Goal: Task Accomplishment & Management: Use online tool/utility

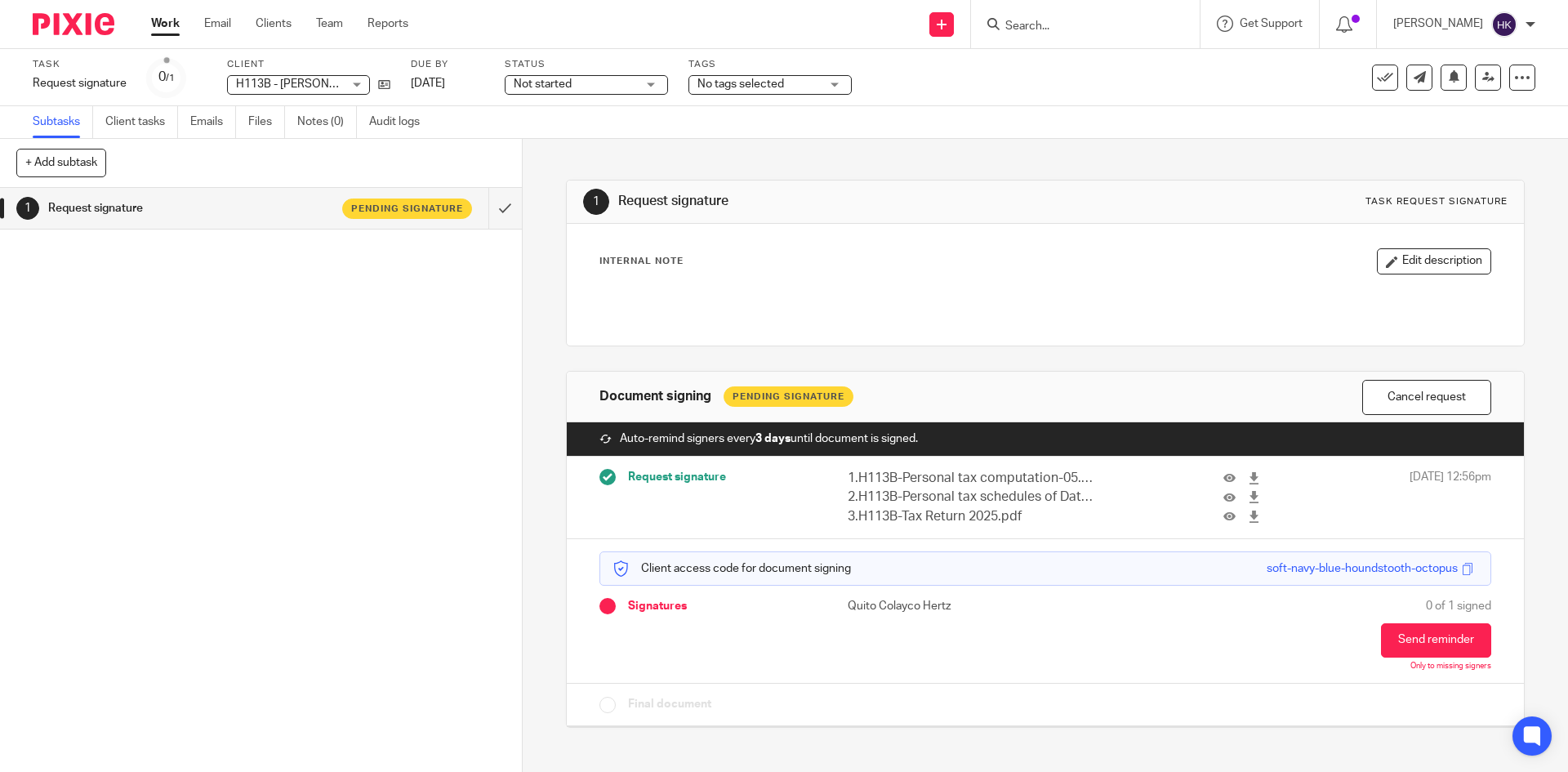
click at [947, 21] on icon at bounding box center [942, 25] width 10 height 10
drag, startPoint x: 950, startPoint y: 150, endPoint x: 796, endPoint y: 202, distance: 162.5
click at [950, 150] on link "Request signature" at bounding box center [959, 149] width 115 height 24
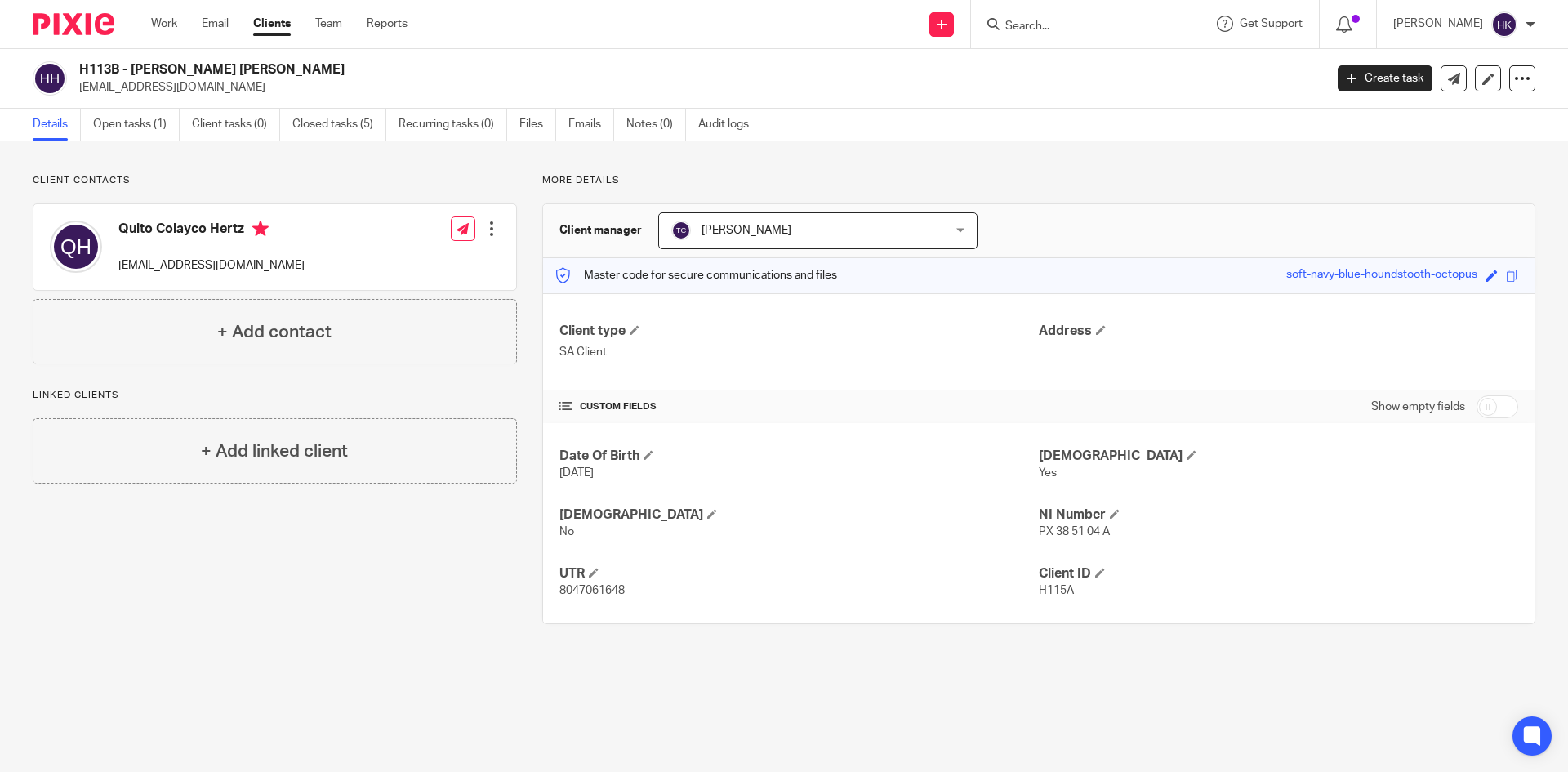
click at [1086, 34] on form at bounding box center [1091, 24] width 174 height 20
click at [1061, 25] on input "Search" at bounding box center [1077, 26] width 147 height 14
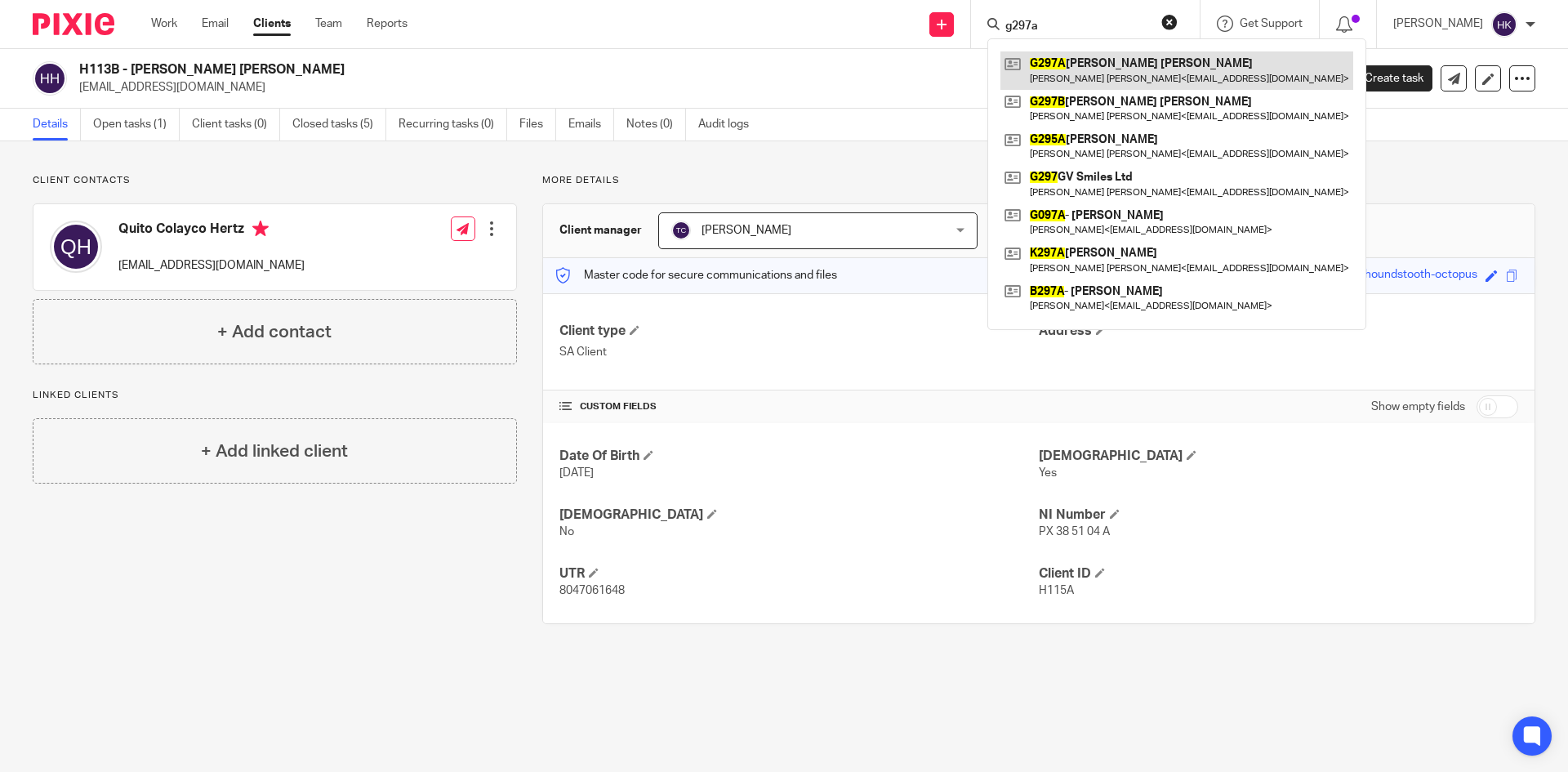
type input "g297a"
click at [1068, 66] on link at bounding box center [1176, 70] width 353 height 37
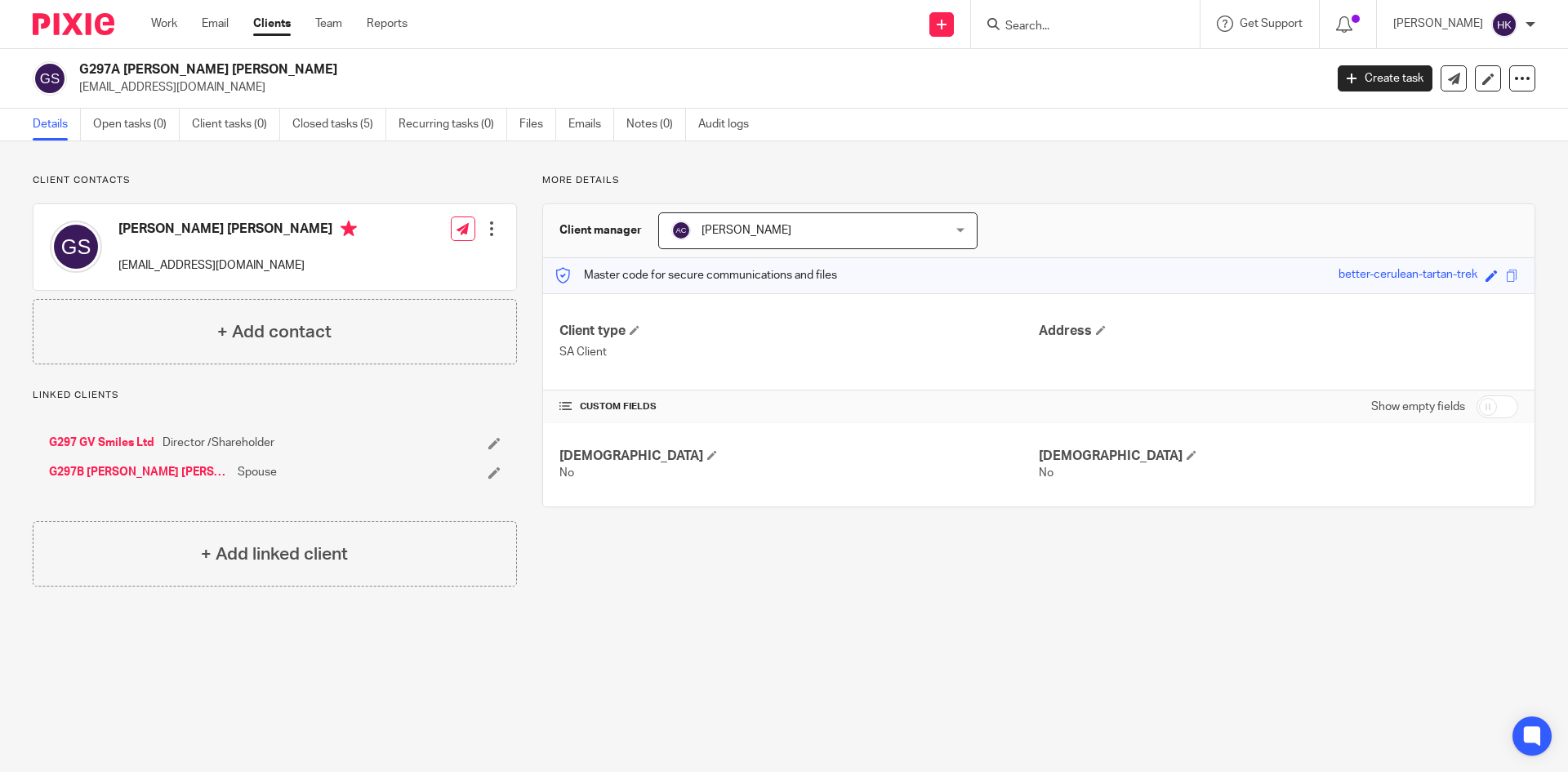
click at [1506, 275] on div "Save better-cerulean-tartan-trek" at bounding box center [1430, 275] width 183 height 19
click at [1506, 278] on span at bounding box center [1512, 275] width 12 height 12
click at [1054, 26] on input "Search" at bounding box center [1077, 26] width 147 height 14
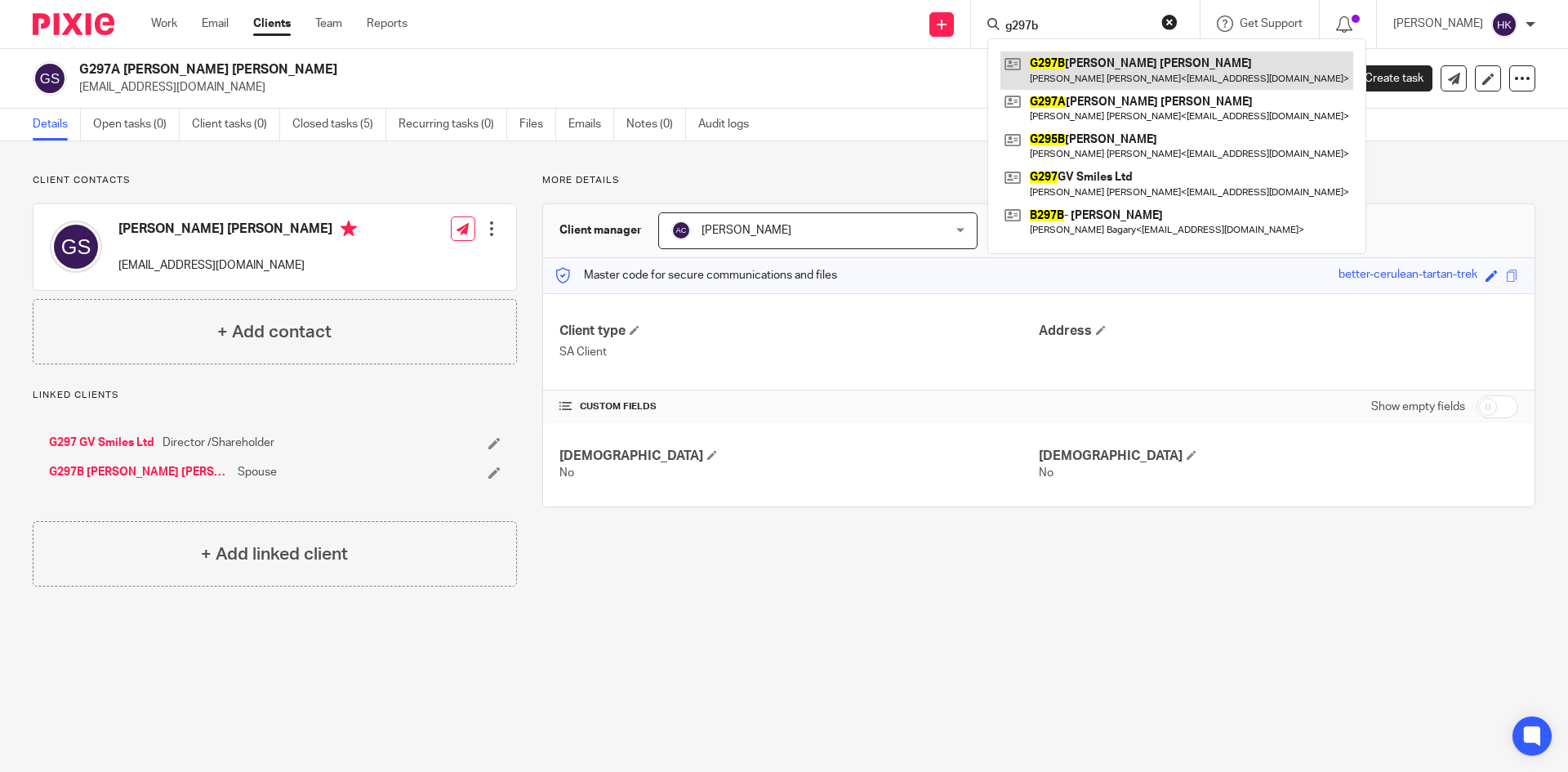
type input "g297b"
click at [1077, 67] on link at bounding box center [1176, 70] width 353 height 37
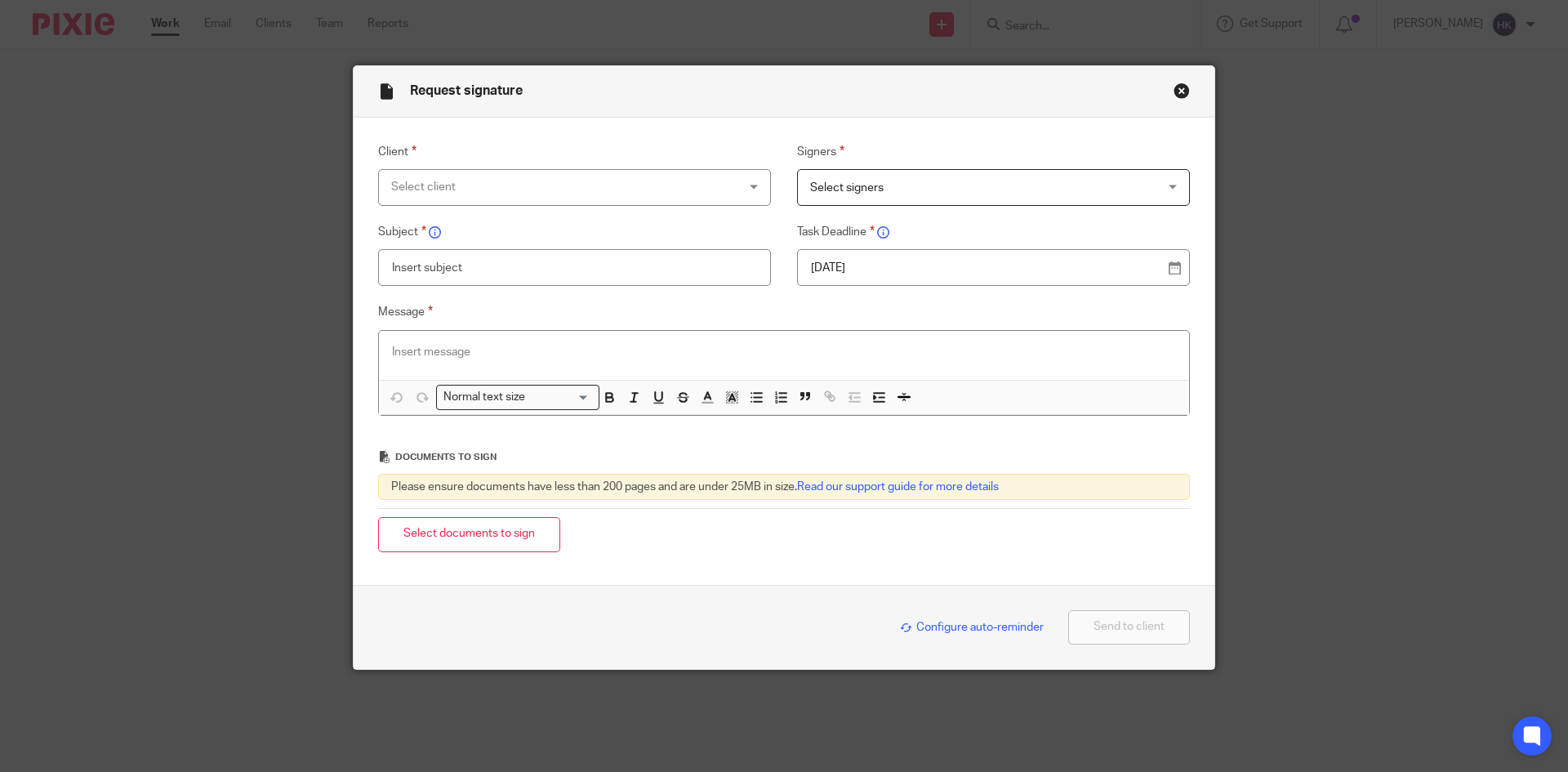
drag, startPoint x: 517, startPoint y: 193, endPoint x: 497, endPoint y: 195, distance: 20.1
click at [517, 193] on div "Select client" at bounding box center [544, 187] width 304 height 34
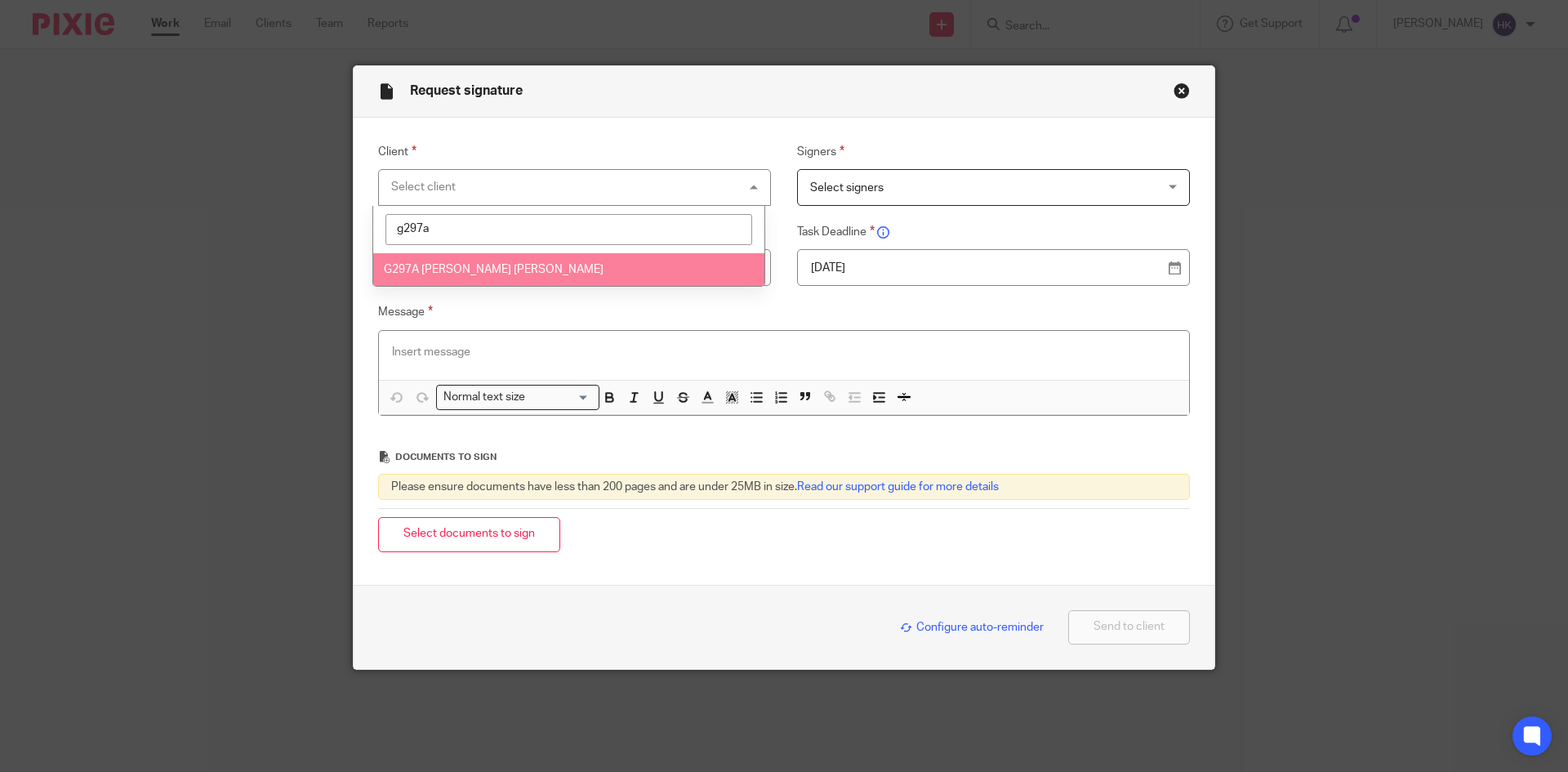
type input "g297a"
click at [464, 263] on li "G297A [PERSON_NAME] [PERSON_NAME]" at bounding box center [568, 269] width 392 height 33
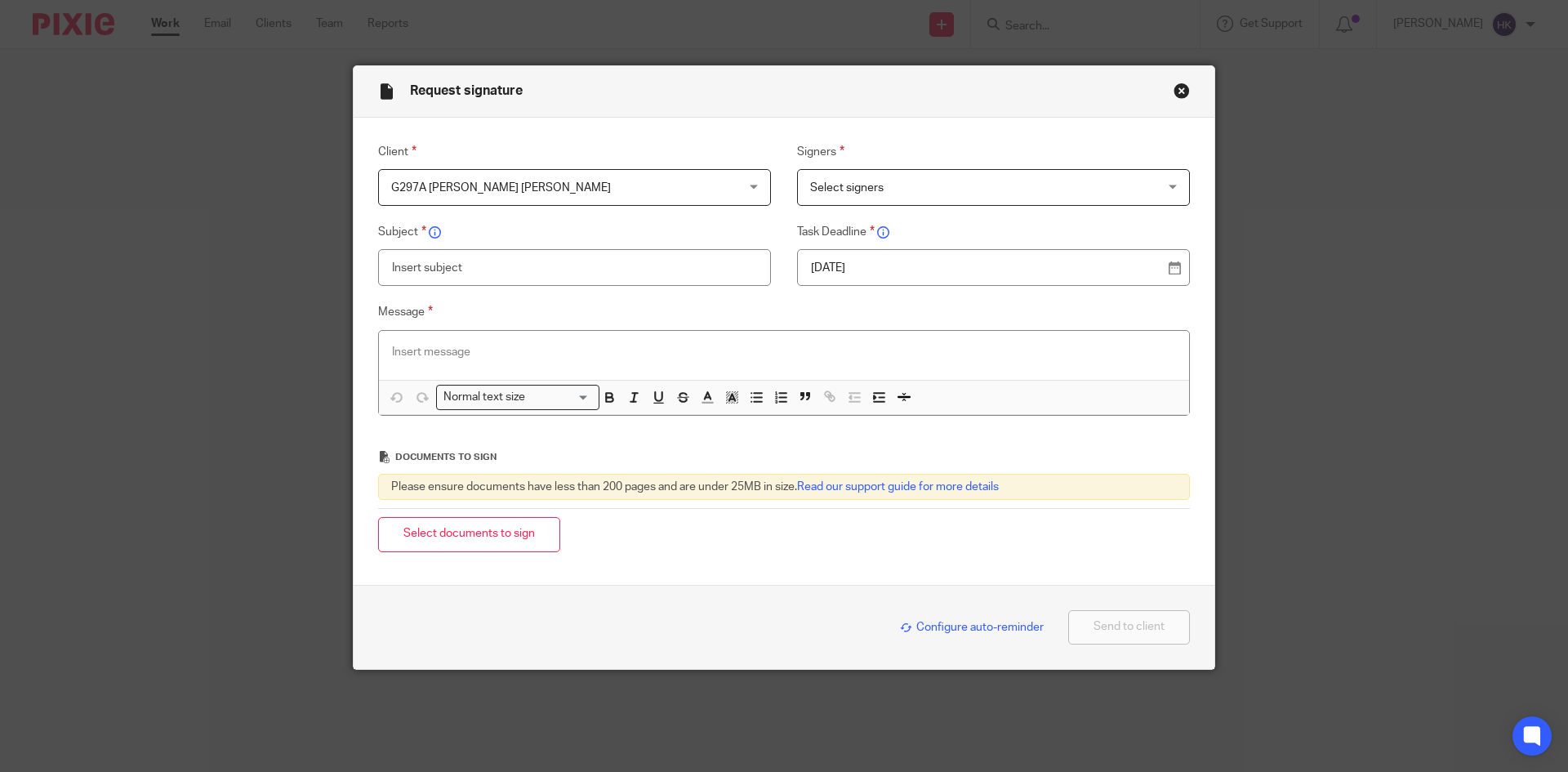
click at [928, 184] on span "Select signers" at bounding box center [962, 187] width 304 height 34
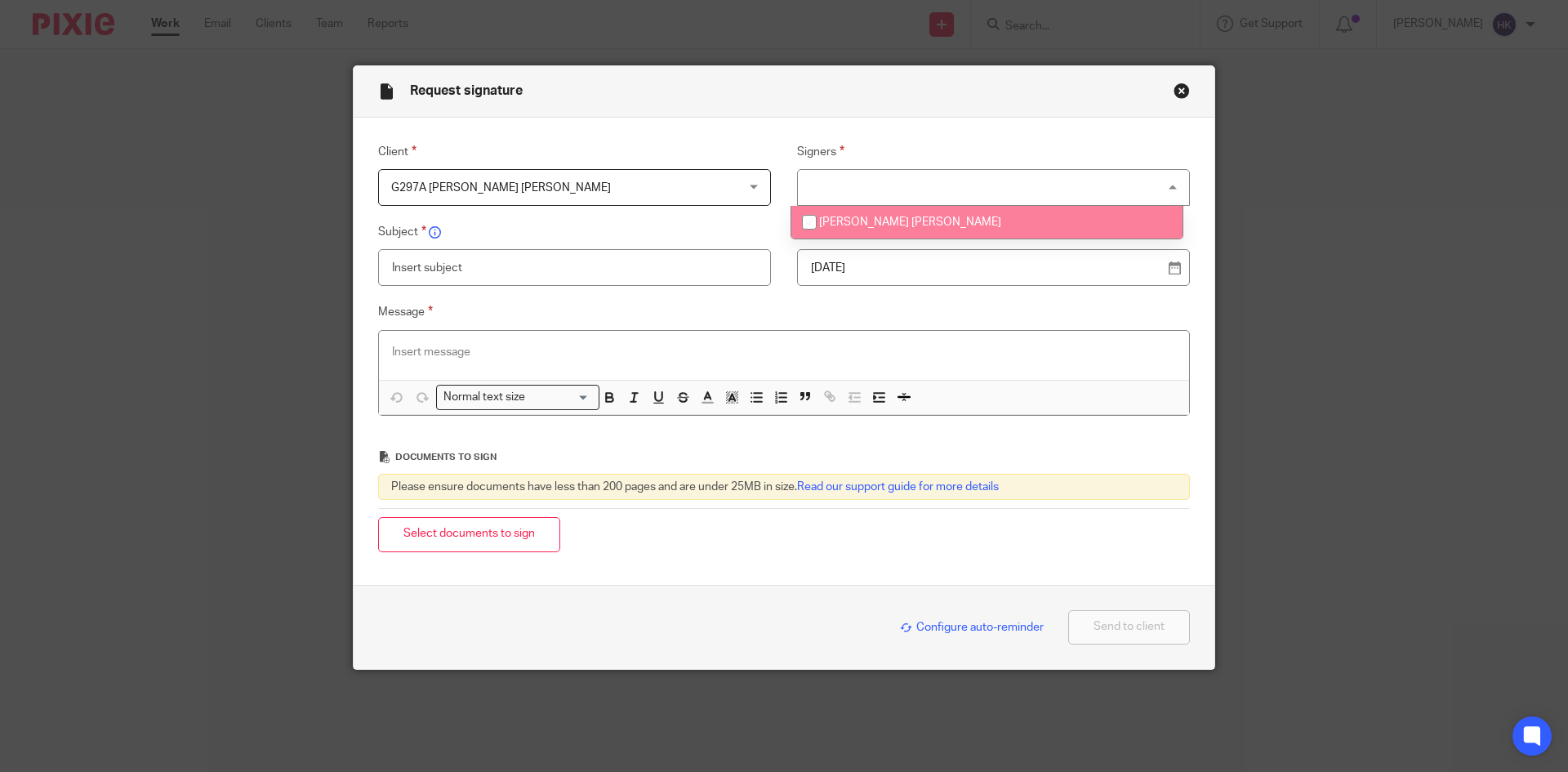
click at [938, 219] on li "[PERSON_NAME] [PERSON_NAME]" at bounding box center [987, 222] width 392 height 33
checkbox input "true"
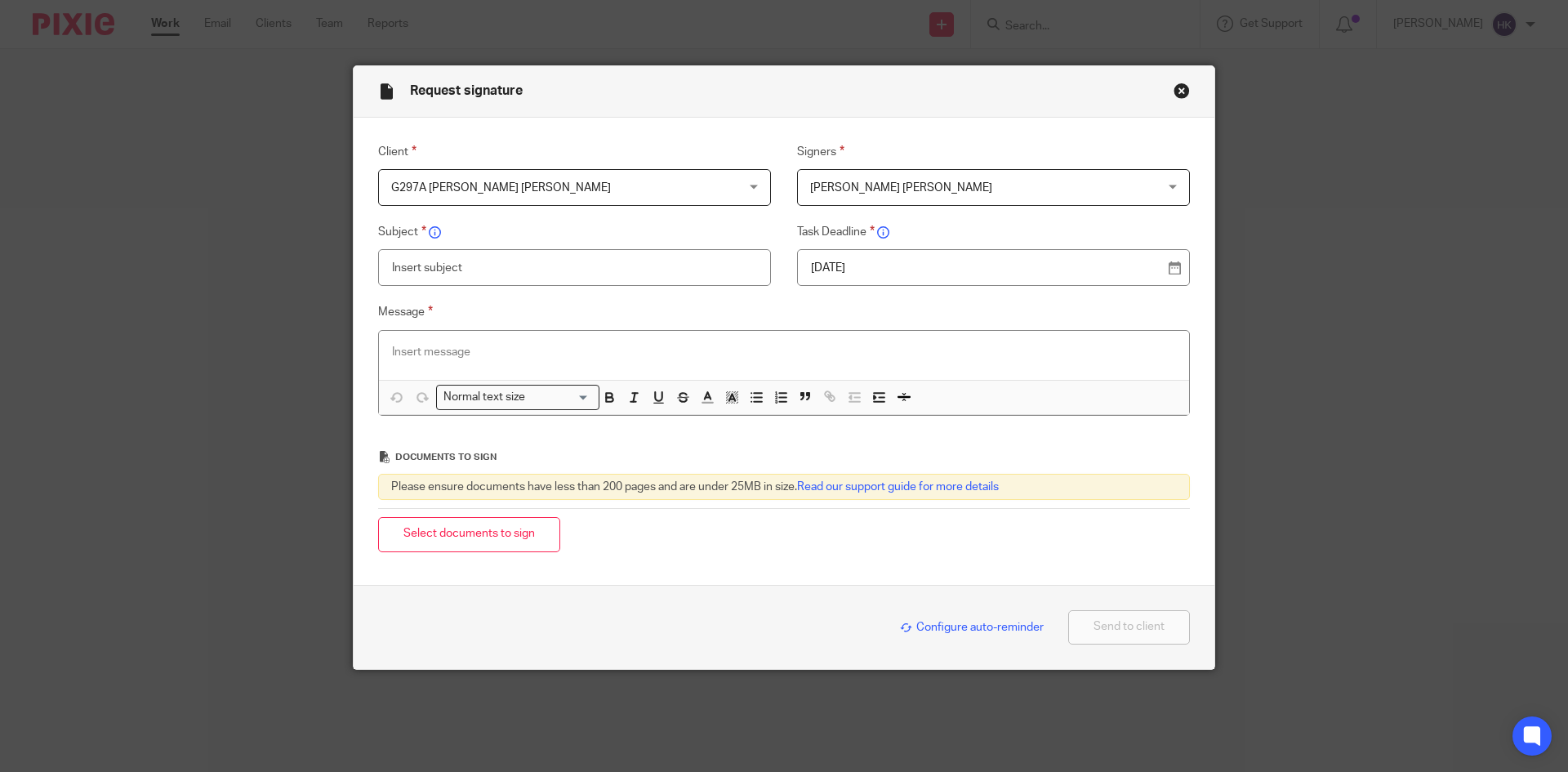
click at [958, 270] on p "19 Aug 2025" at bounding box center [987, 268] width 352 height 16
click at [426, 265] on input "text" at bounding box center [574, 267] width 393 height 37
type input "G297A - Personal Tax Return Pack"
paste div
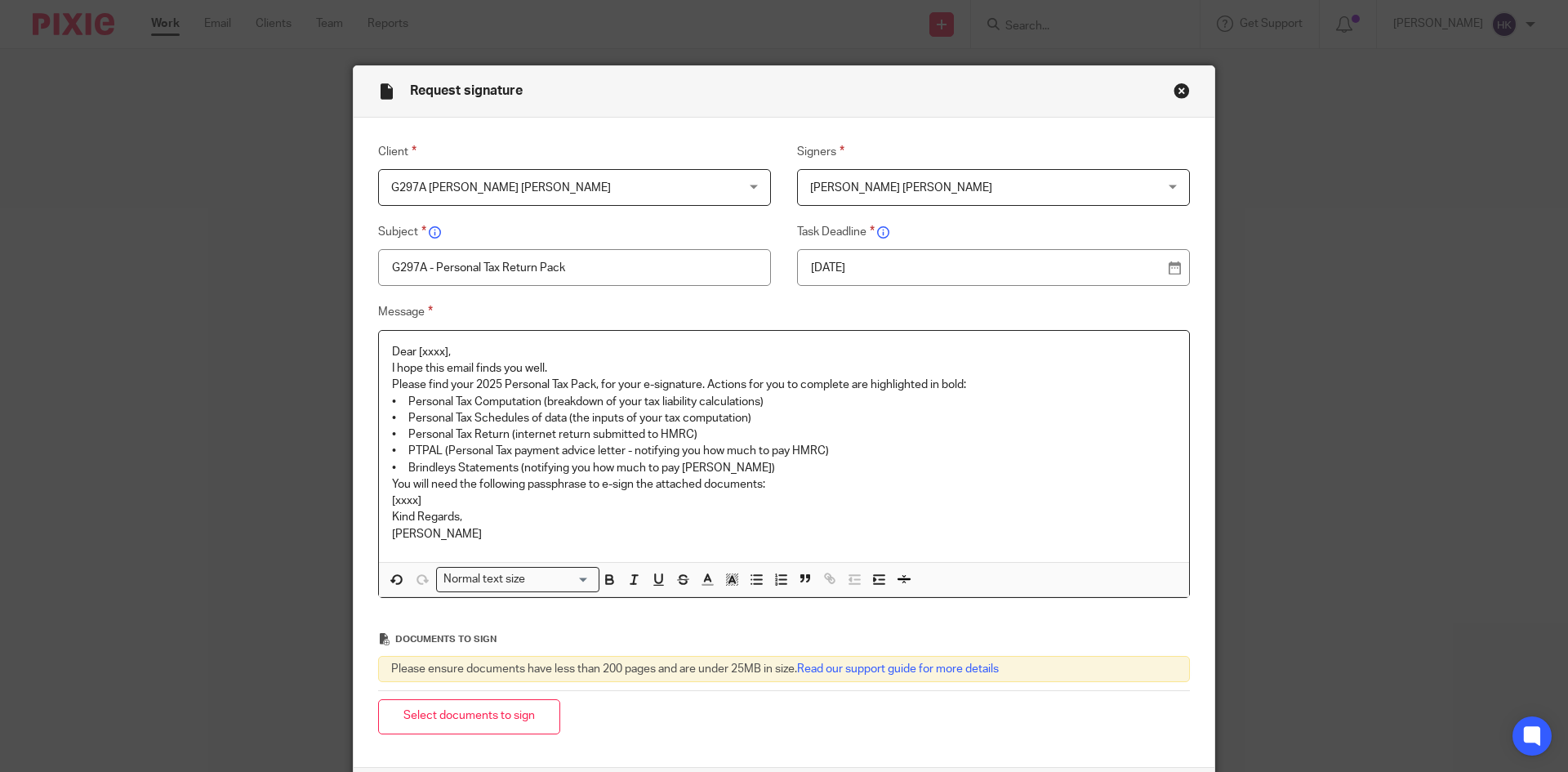
click at [453, 347] on p "Dear [xxxx]," at bounding box center [784, 352] width 784 height 16
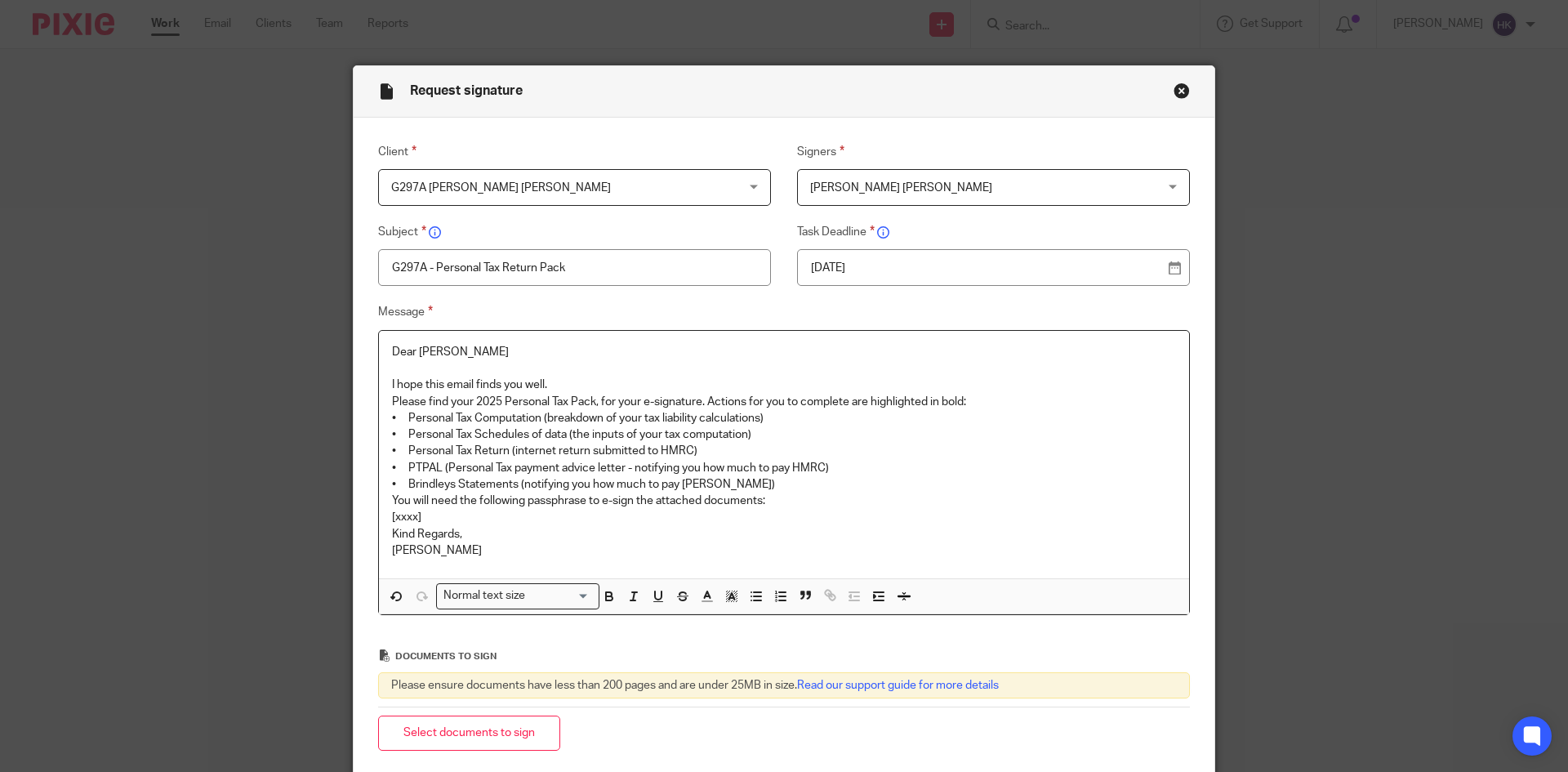
click at [567, 384] on p "I hope this email finds you well." at bounding box center [784, 384] width 784 height 16
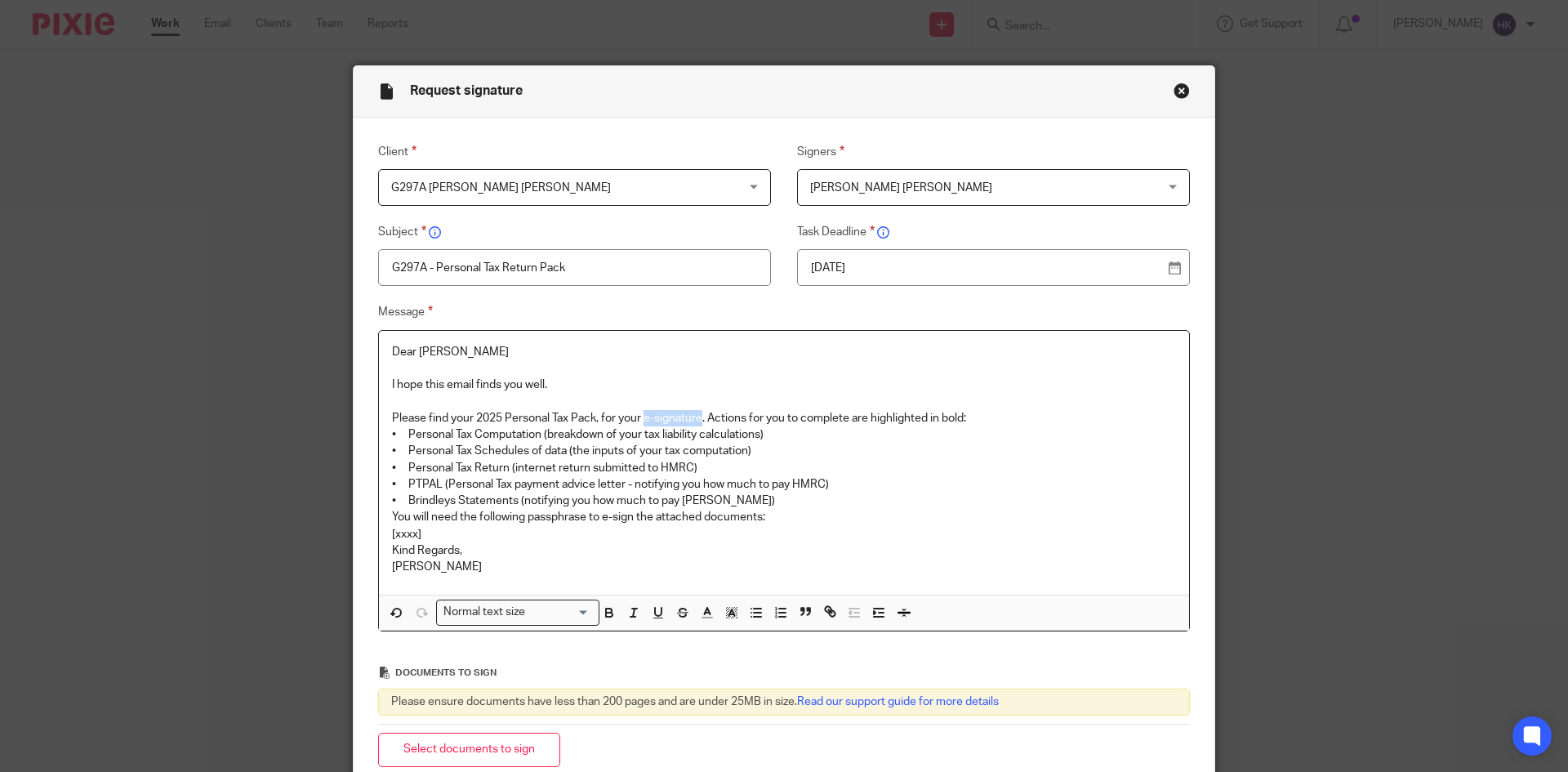
drag, startPoint x: 642, startPoint y: 411, endPoint x: 699, endPoint y: 418, distance: 57.4
click at [699, 418] on p "Please find your 2025 Personal Tax Pack, for your e-signature. Actions for you …" at bounding box center [784, 418] width 784 height 16
click at [984, 420] on p "Please find your 2025 Personal Tax Pack, for your e-signature . Actions for you…" at bounding box center [784, 418] width 784 height 16
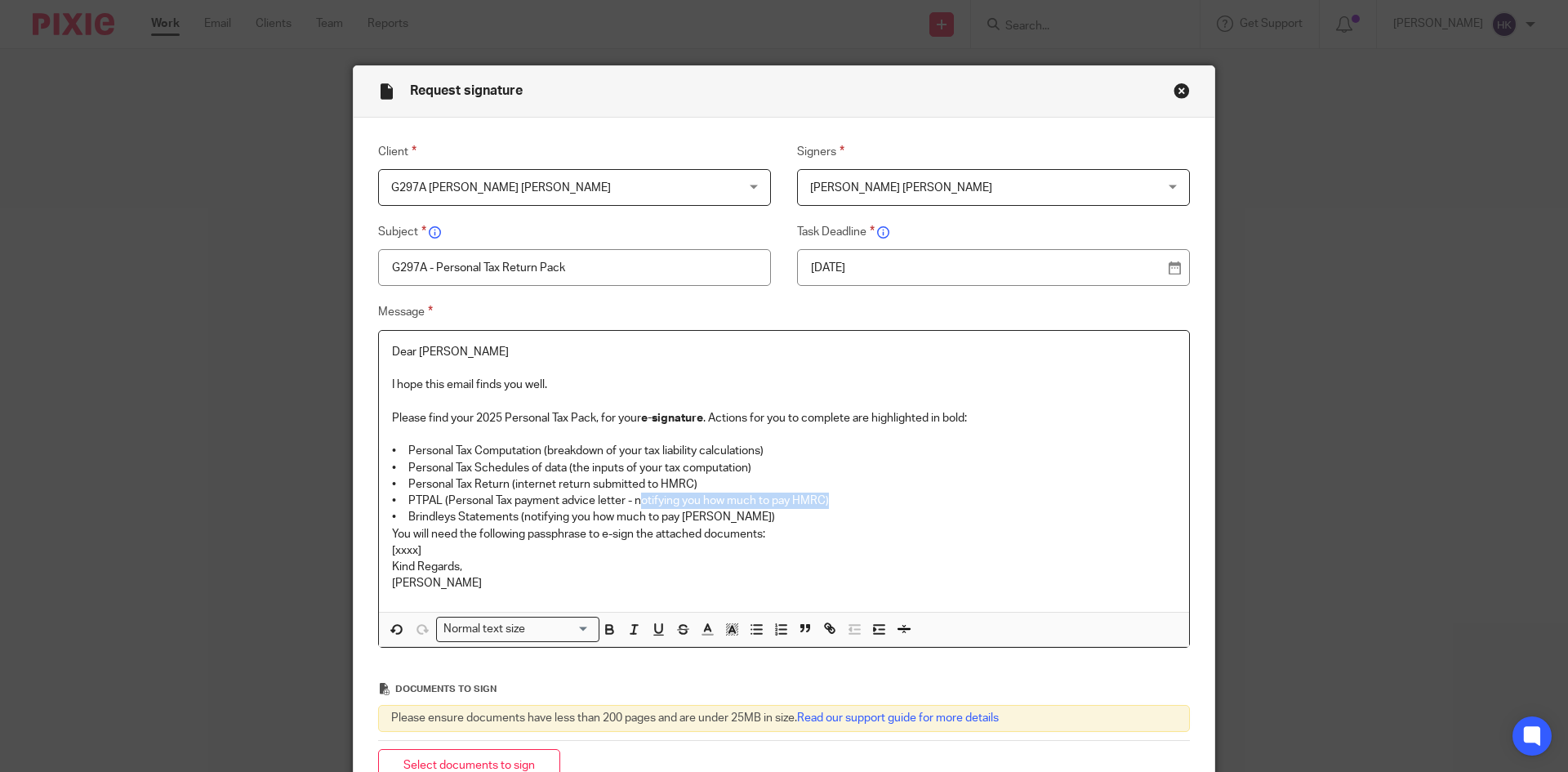
drag, startPoint x: 634, startPoint y: 498, endPoint x: 829, endPoint y: 506, distance: 195.2
click at [829, 506] on p "• PTPAL (Personal Tax payment advice letter - notifying you how much to pay HMR…" at bounding box center [784, 500] width 784 height 16
drag, startPoint x: 629, startPoint y: 497, endPoint x: 853, endPoint y: 501, distance: 224.0
click at [853, 501] on p "• PTPAL (Personal Tax payment advice letter - notifying you how much to pay HMR…" at bounding box center [784, 500] width 784 height 16
drag, startPoint x: 516, startPoint y: 512, endPoint x: 733, endPoint y: 515, distance: 217.0
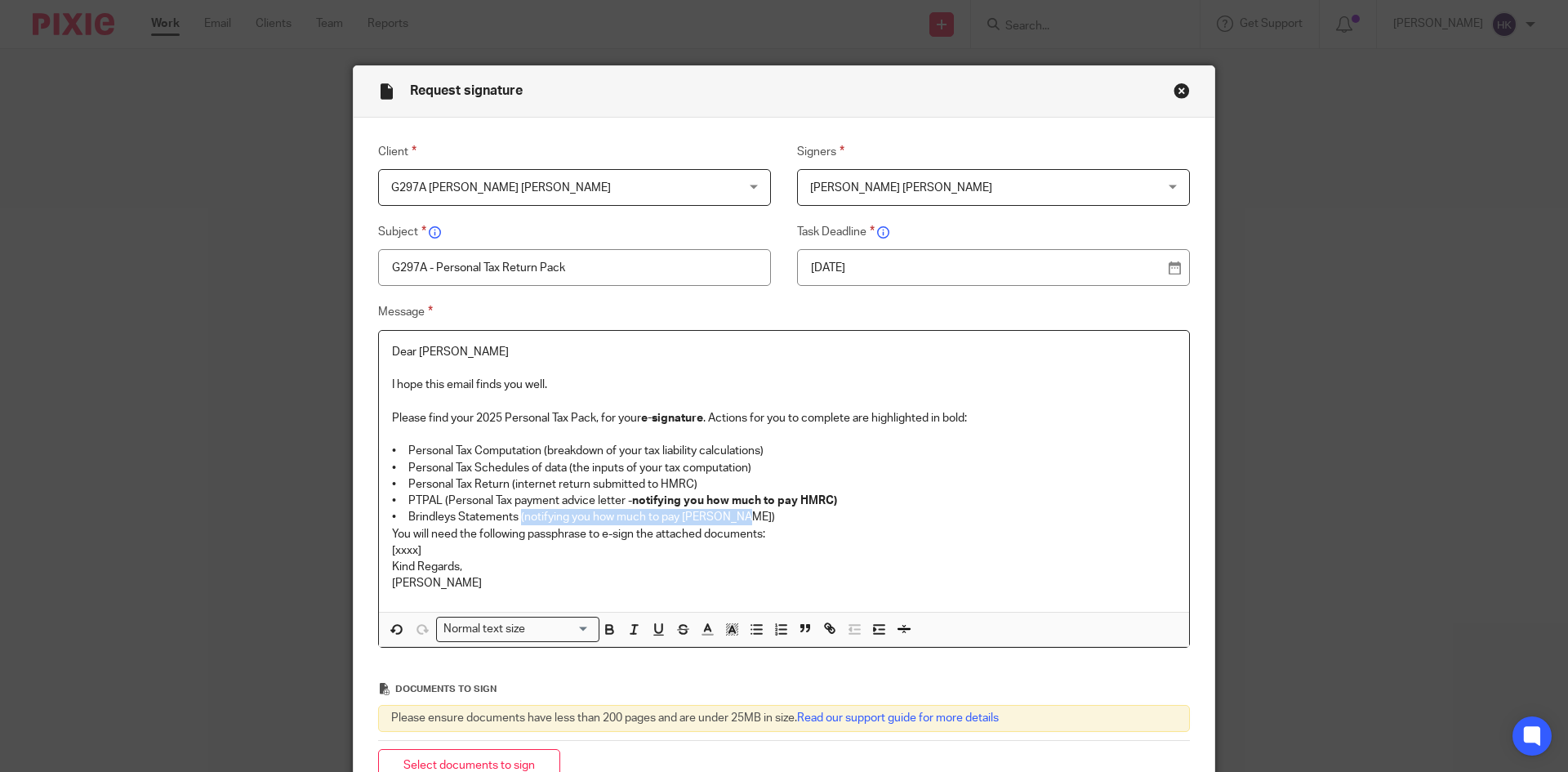
click at [733, 515] on p "• Brindleys Statements (notifying you how much to pay Brindleys)" at bounding box center [784, 516] width 784 height 16
click at [772, 518] on p "• Brindleys Statements (notifying you how much to pay Brindleys)" at bounding box center [784, 516] width 784 height 16
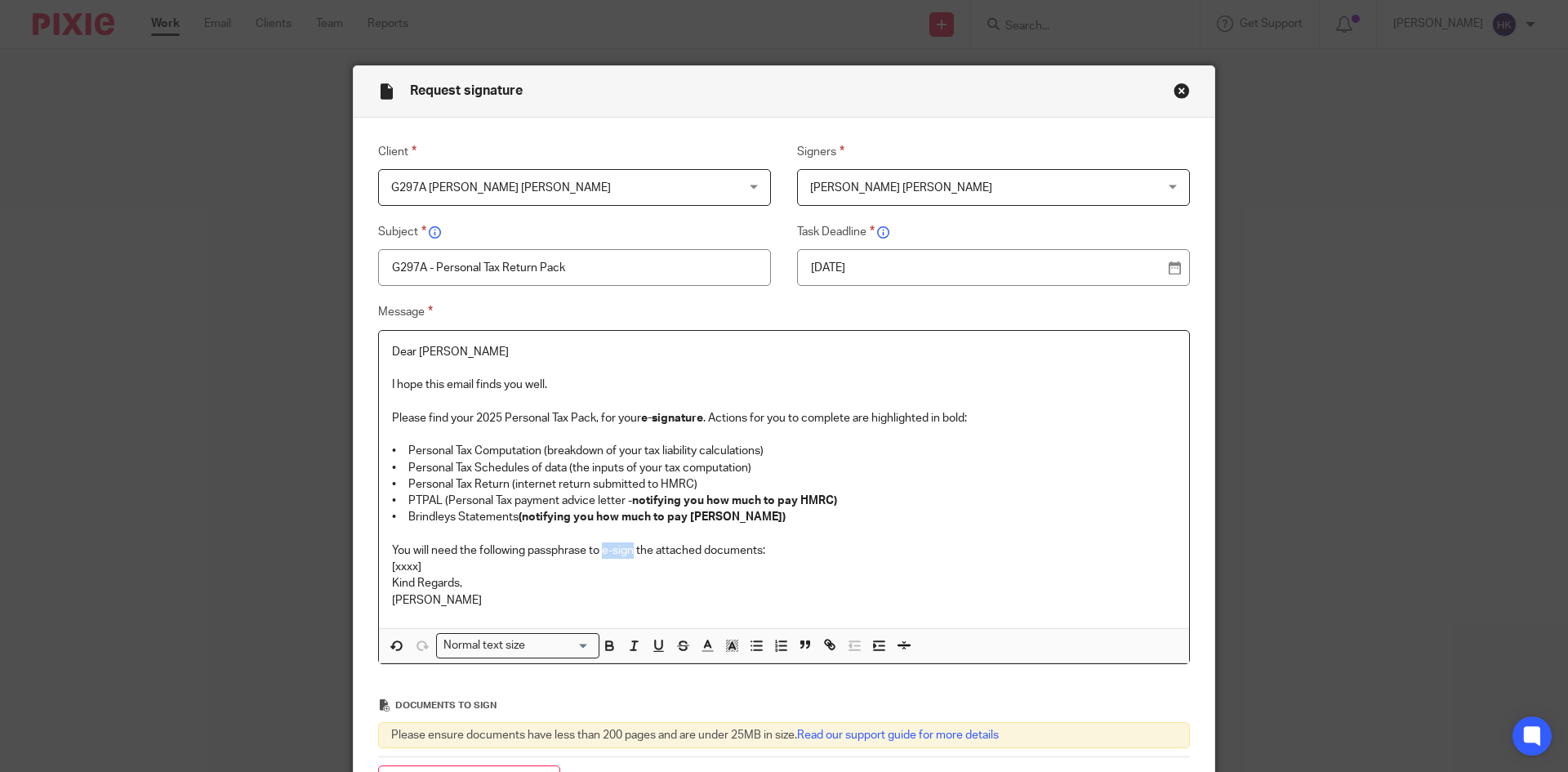
drag, startPoint x: 598, startPoint y: 546, endPoint x: 629, endPoint y: 546, distance: 31.0
click at [629, 546] on p "You will need the following passphrase to e-sign the attached documents:" at bounding box center [784, 550] width 784 height 16
drag, startPoint x: 790, startPoint y: 555, endPoint x: 736, endPoint y: 565, distance: 54.9
click at [789, 555] on p "You will need the following passphrase to e-sign the attached documents:" at bounding box center [784, 550] width 784 height 16
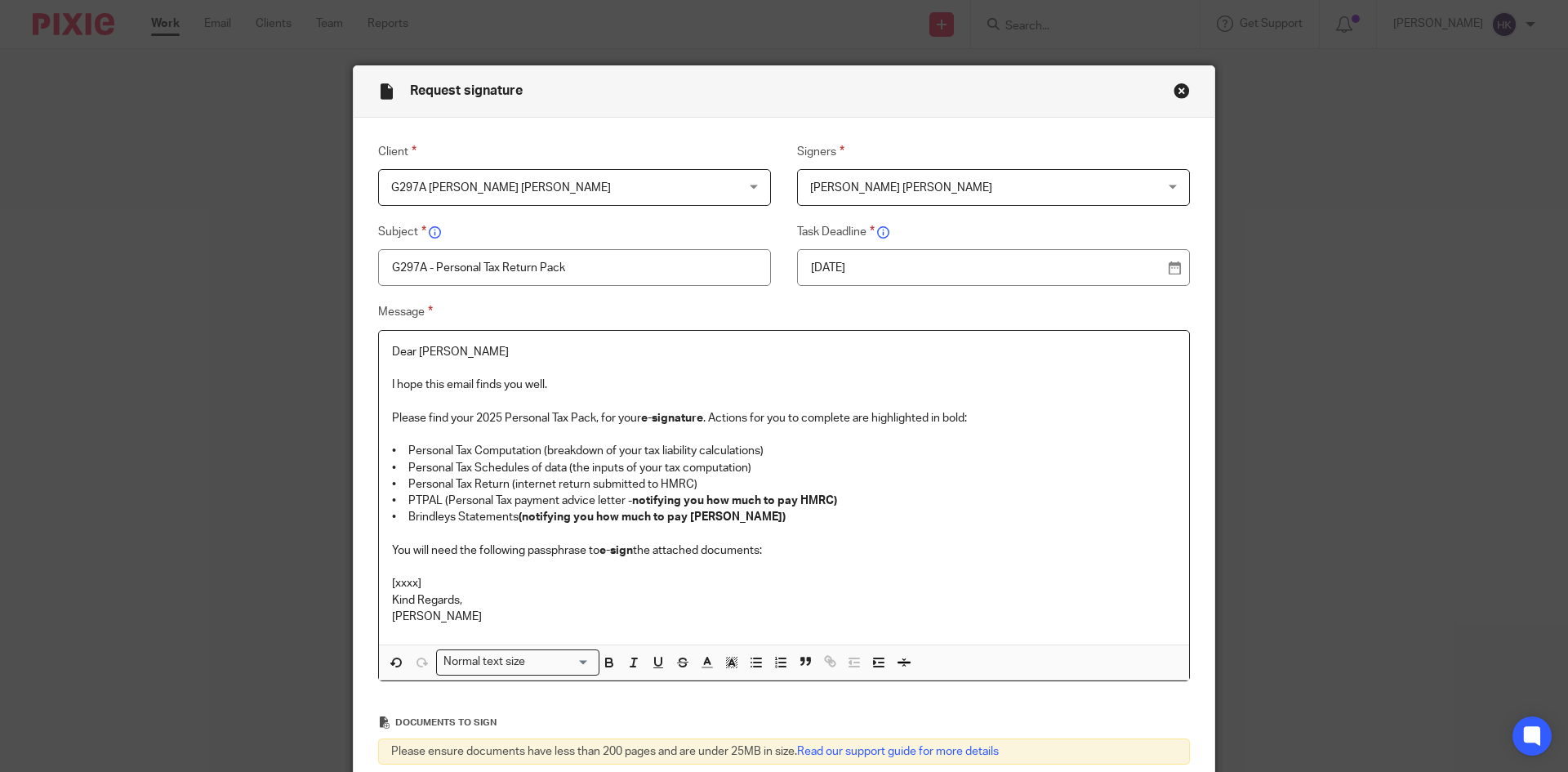
click at [458, 583] on p "[xxxx]" at bounding box center [784, 583] width 784 height 16
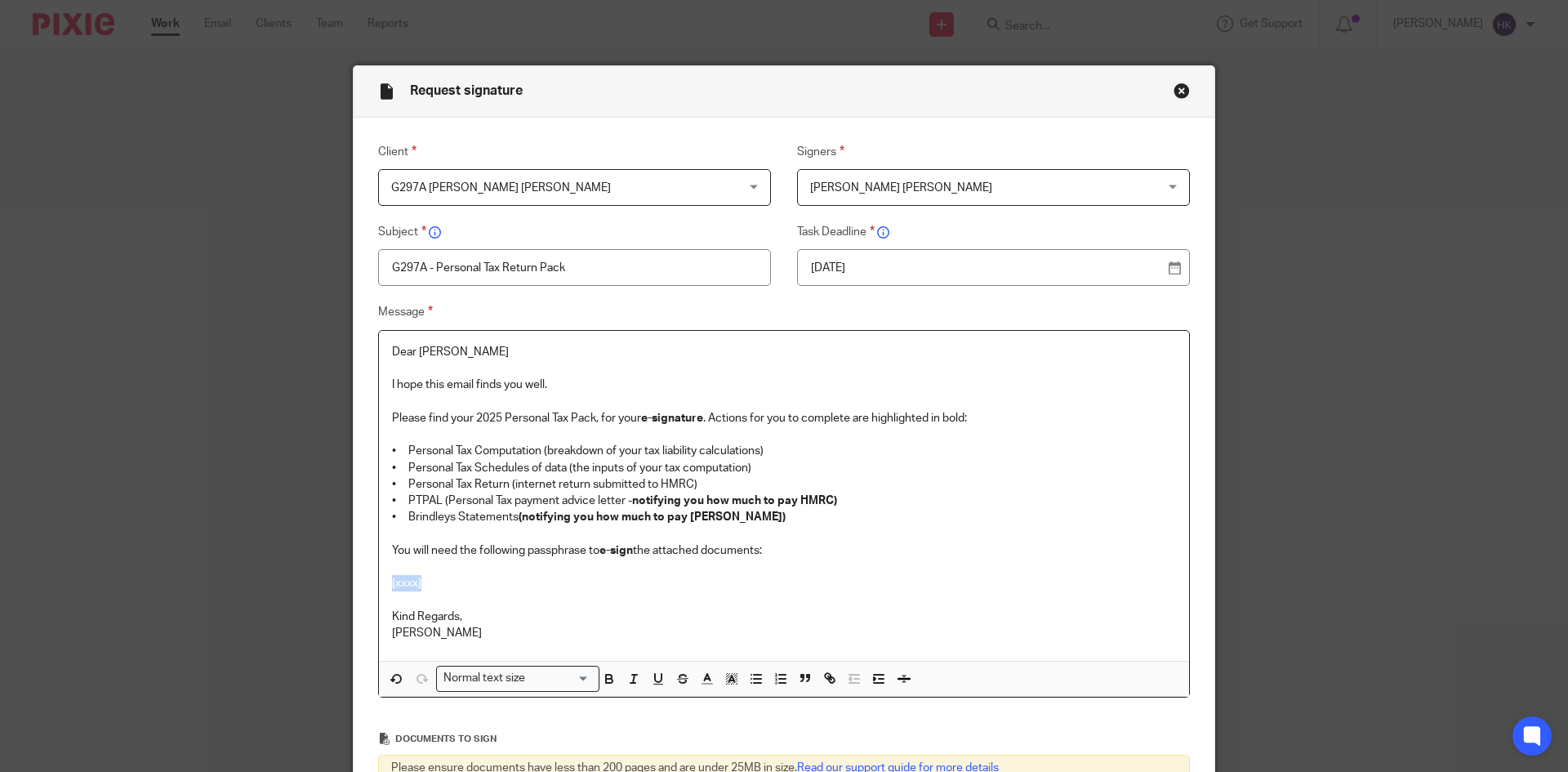
drag, startPoint x: 392, startPoint y: 584, endPoint x: 365, endPoint y: 584, distance: 27.0
click at [365, 584] on div "Message Dear Gavinder I hope this email finds you well. Please find your 2025 P…" at bounding box center [771, 499] width 838 height 395
drag, startPoint x: 570, startPoint y: 583, endPoint x: 334, endPoint y: 587, distance: 236.0
click at [334, 587] on div "Request signature Client G297A Gavinder Singh Sidhu G297A Gavinder Singh Sidhu …" at bounding box center [784, 386] width 1568 height 772
click at [482, 680] on div "Normal text size" at bounding box center [514, 677] width 155 height 20
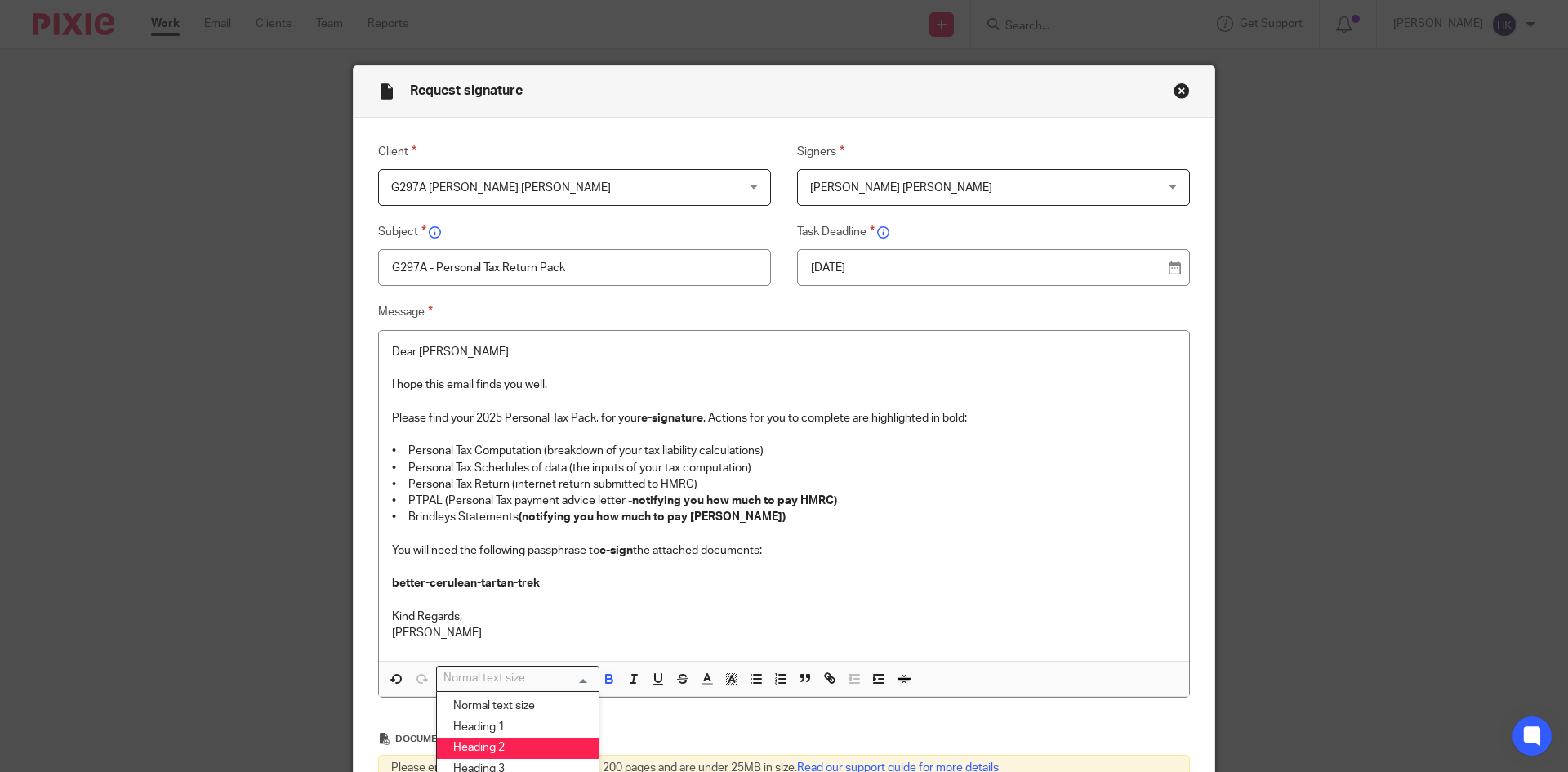
click at [500, 739] on li "Heading 2" at bounding box center [517, 747] width 161 height 21
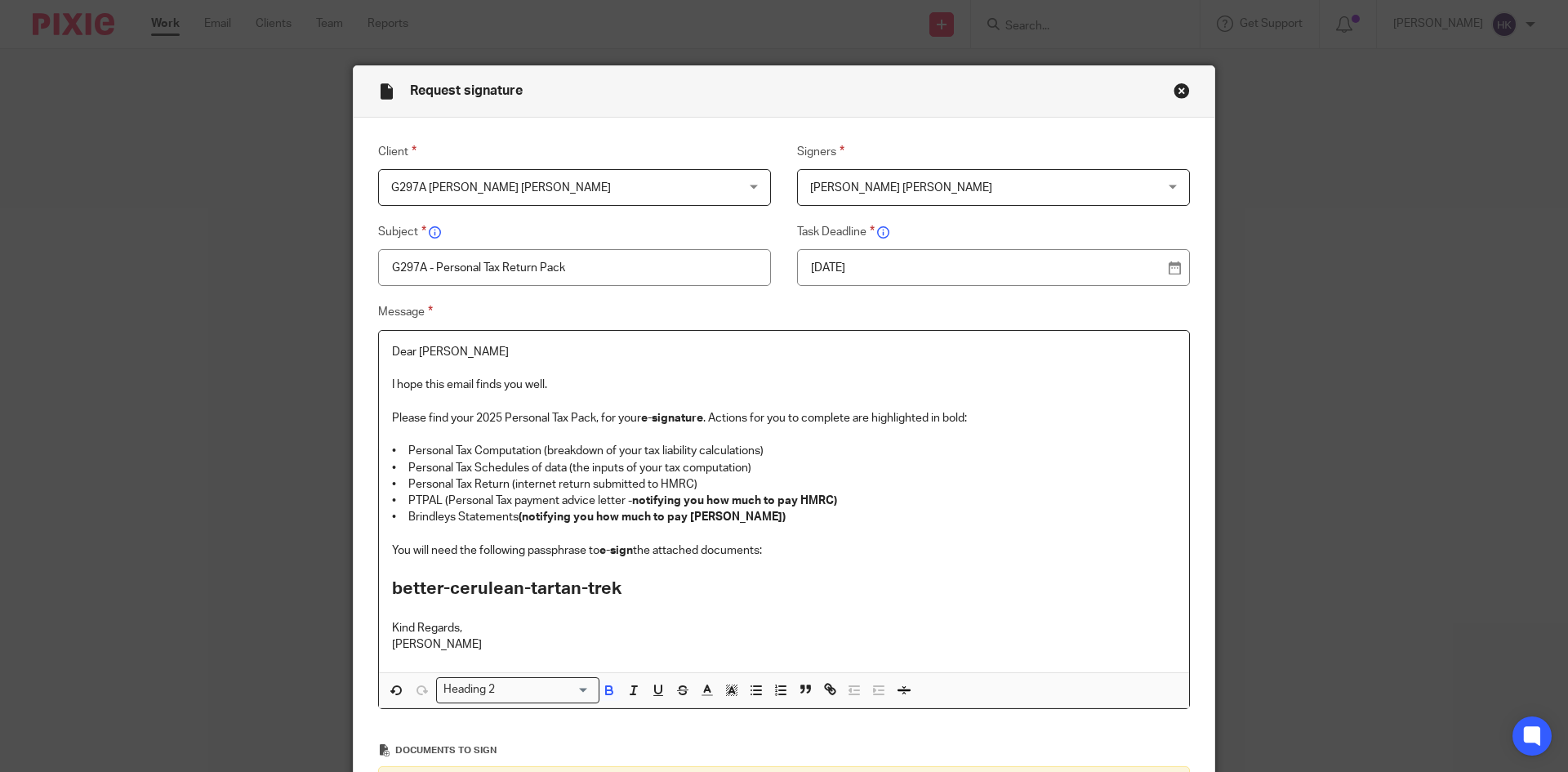
click at [659, 600] on h2 "better-cerulean-tartan-trek" at bounding box center [784, 589] width 784 height 28
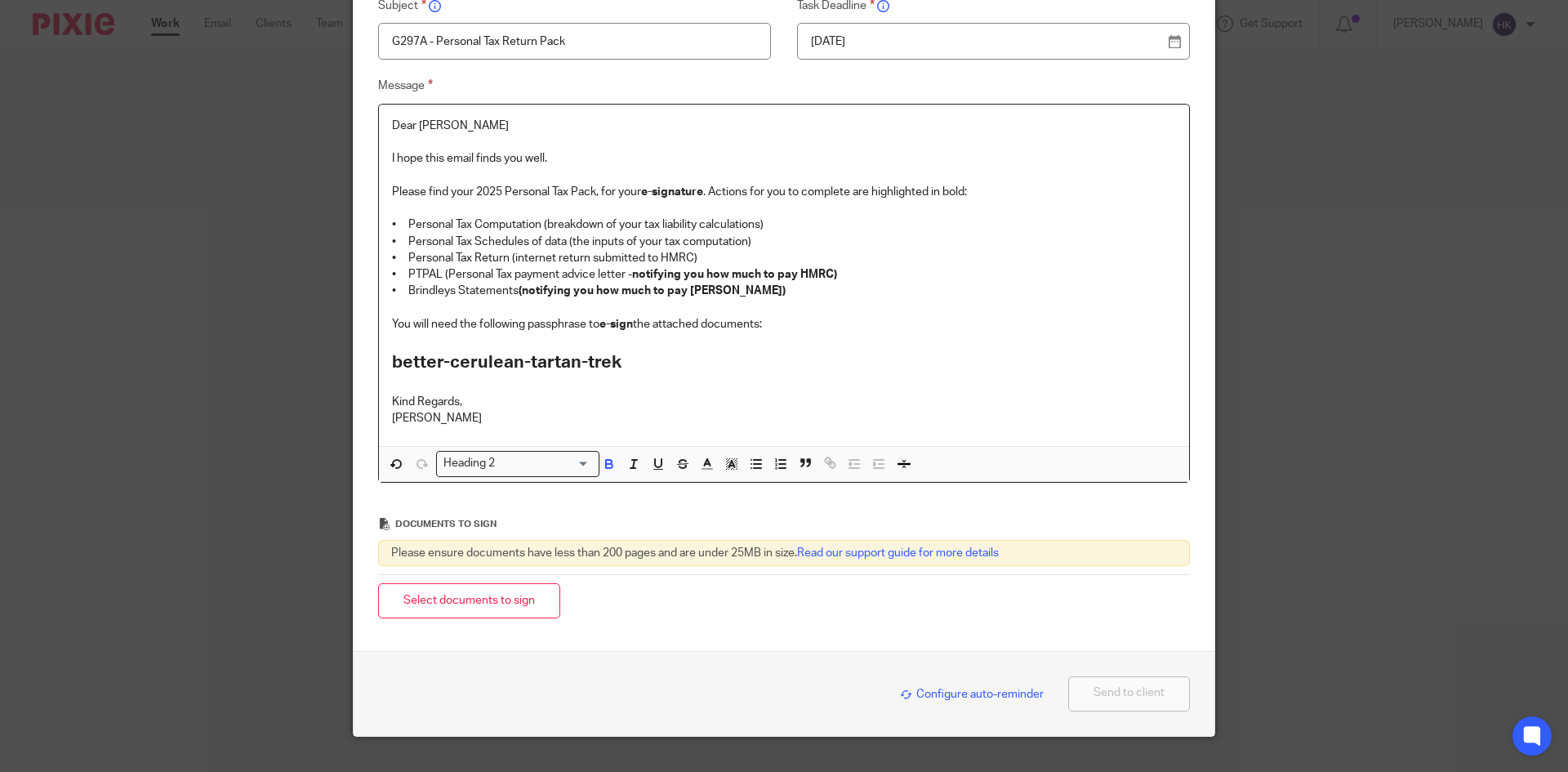
scroll to position [256, 0]
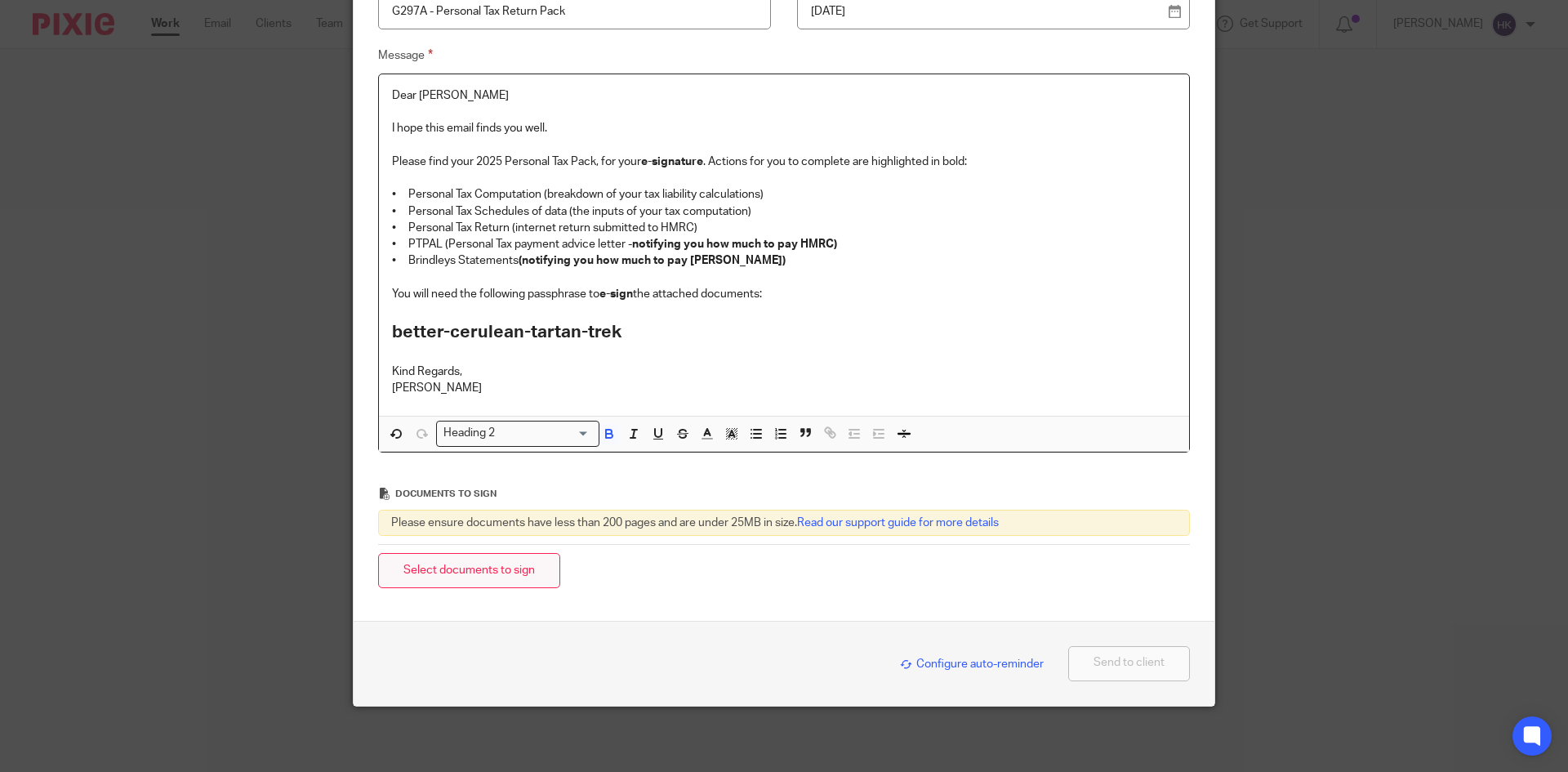
drag, startPoint x: 471, startPoint y: 566, endPoint x: 1444, endPoint y: 504, distance: 975.0
click at [477, 566] on button "Select documents to sign" at bounding box center [469, 570] width 182 height 35
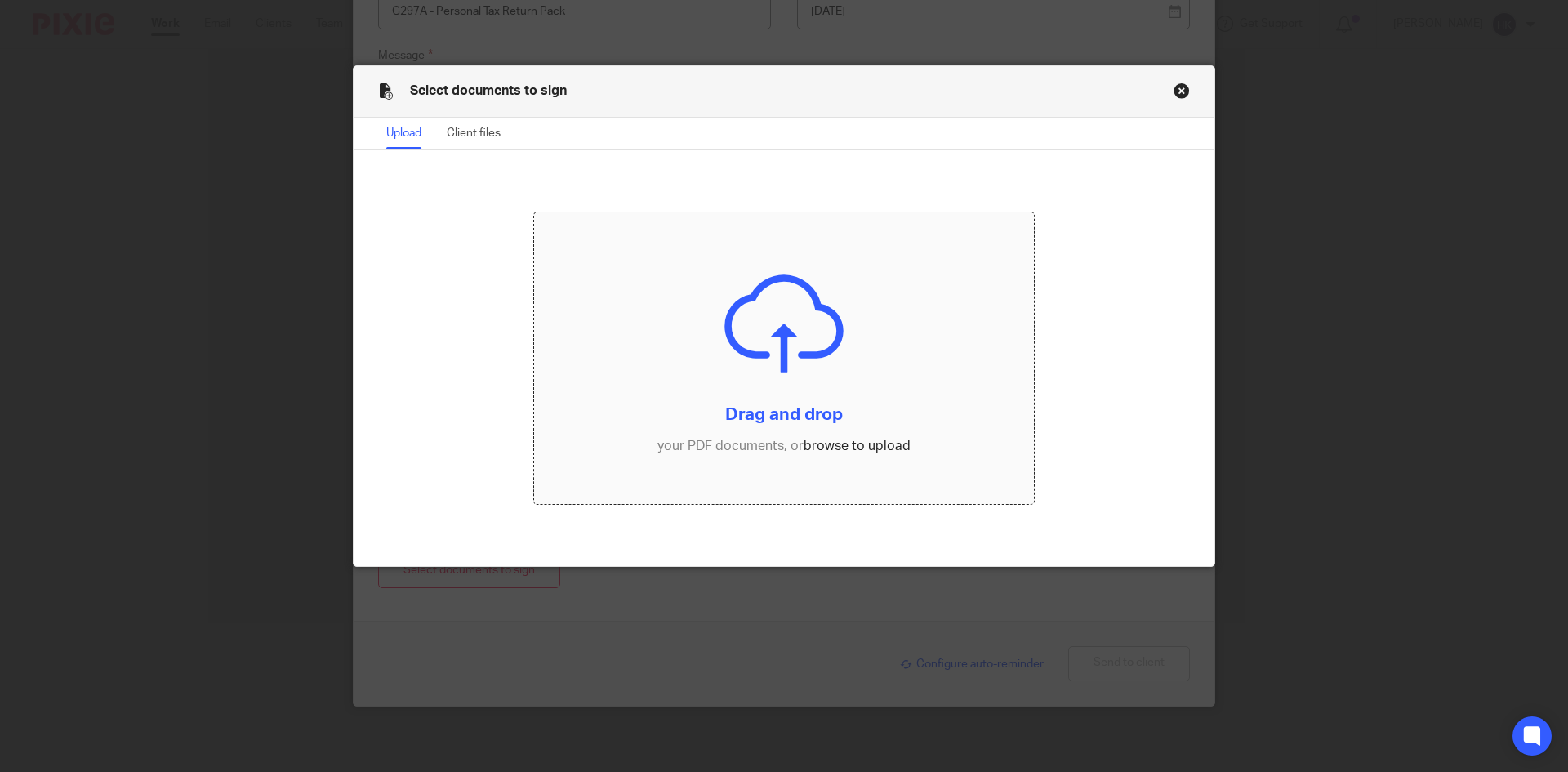
click at [854, 445] on input "file" at bounding box center [784, 358] width 500 height 292
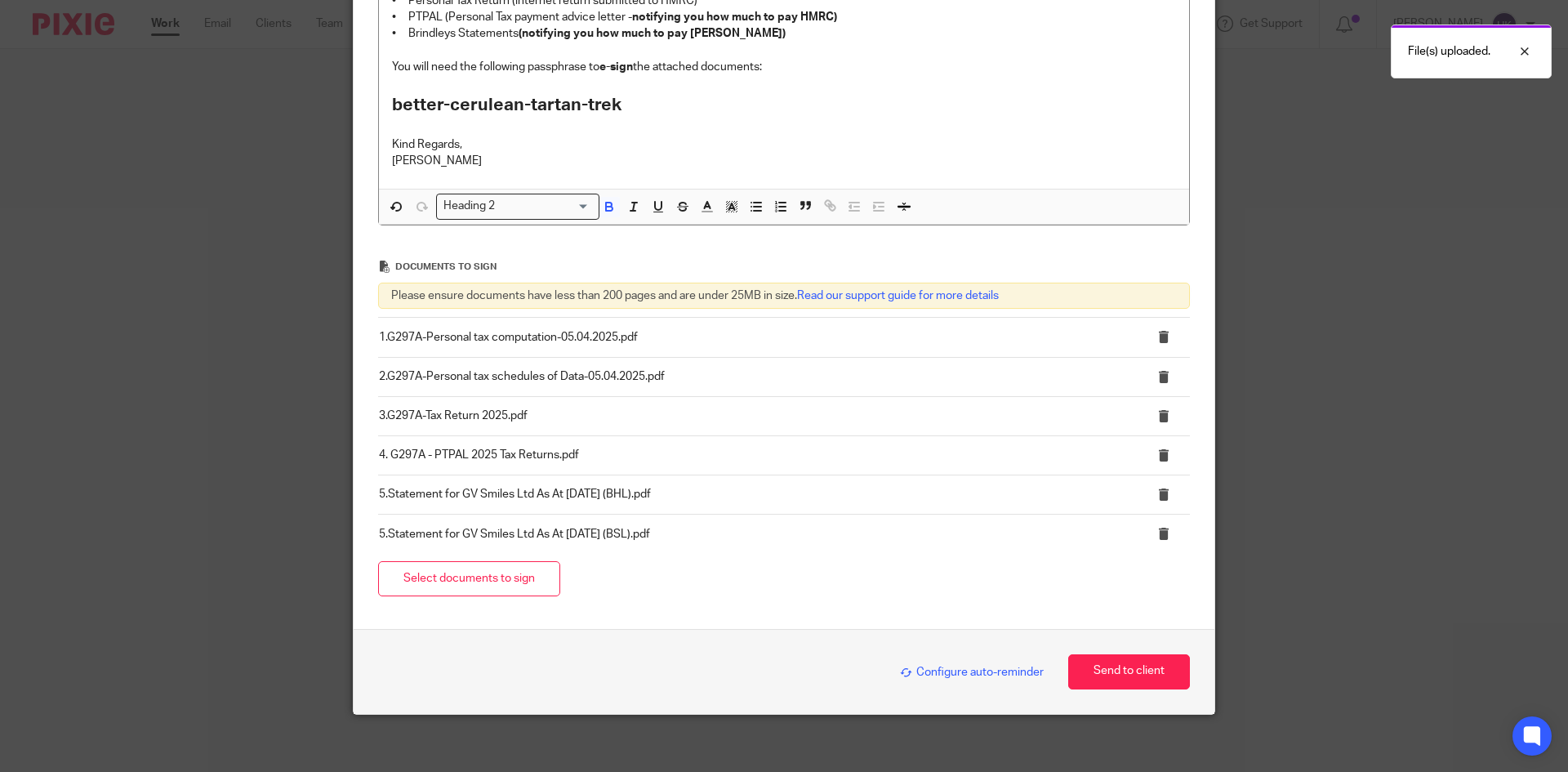
scroll to position [492, 0]
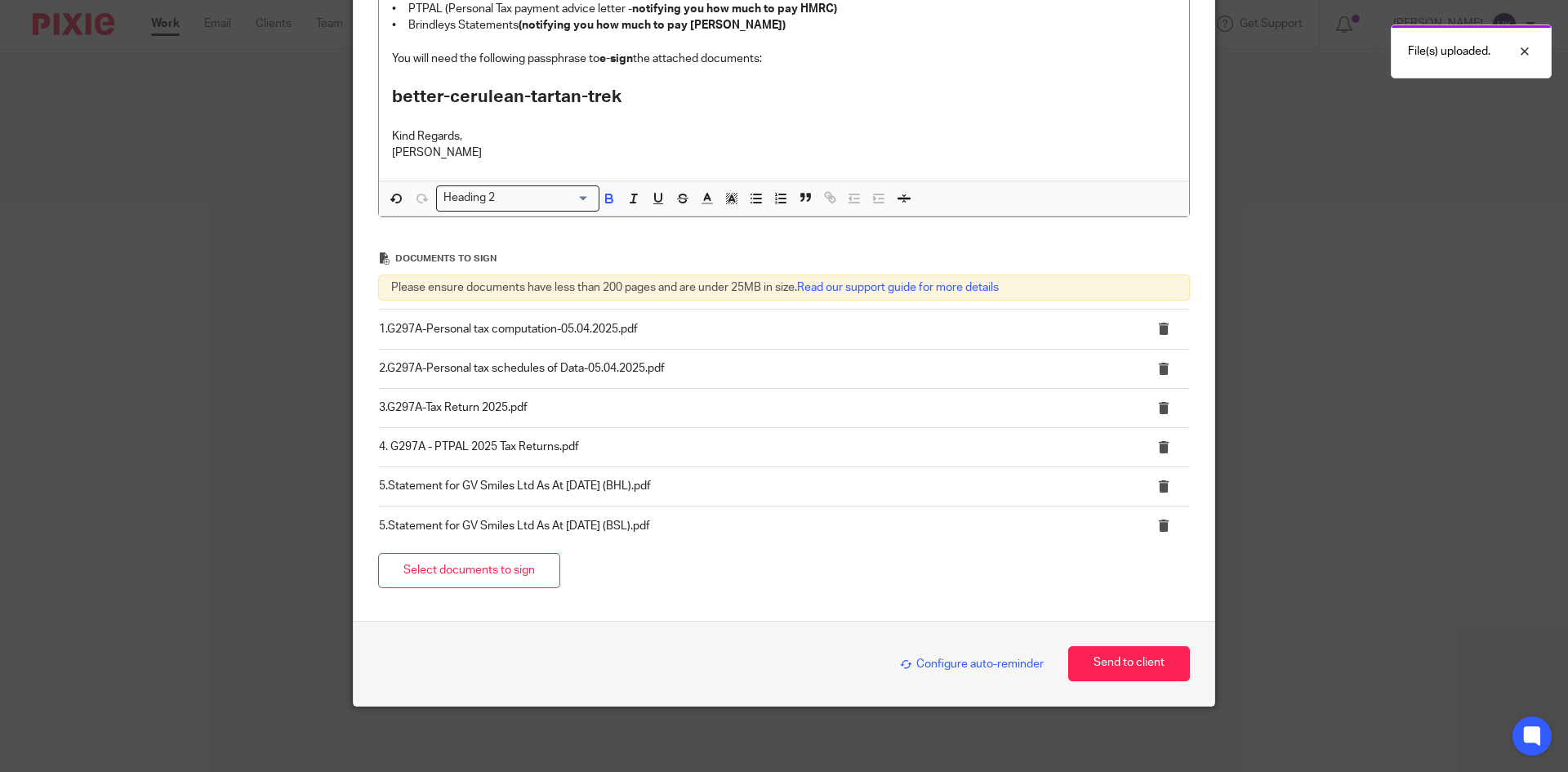
click at [947, 664] on span "Configure auto-reminder" at bounding box center [972, 663] width 144 height 11
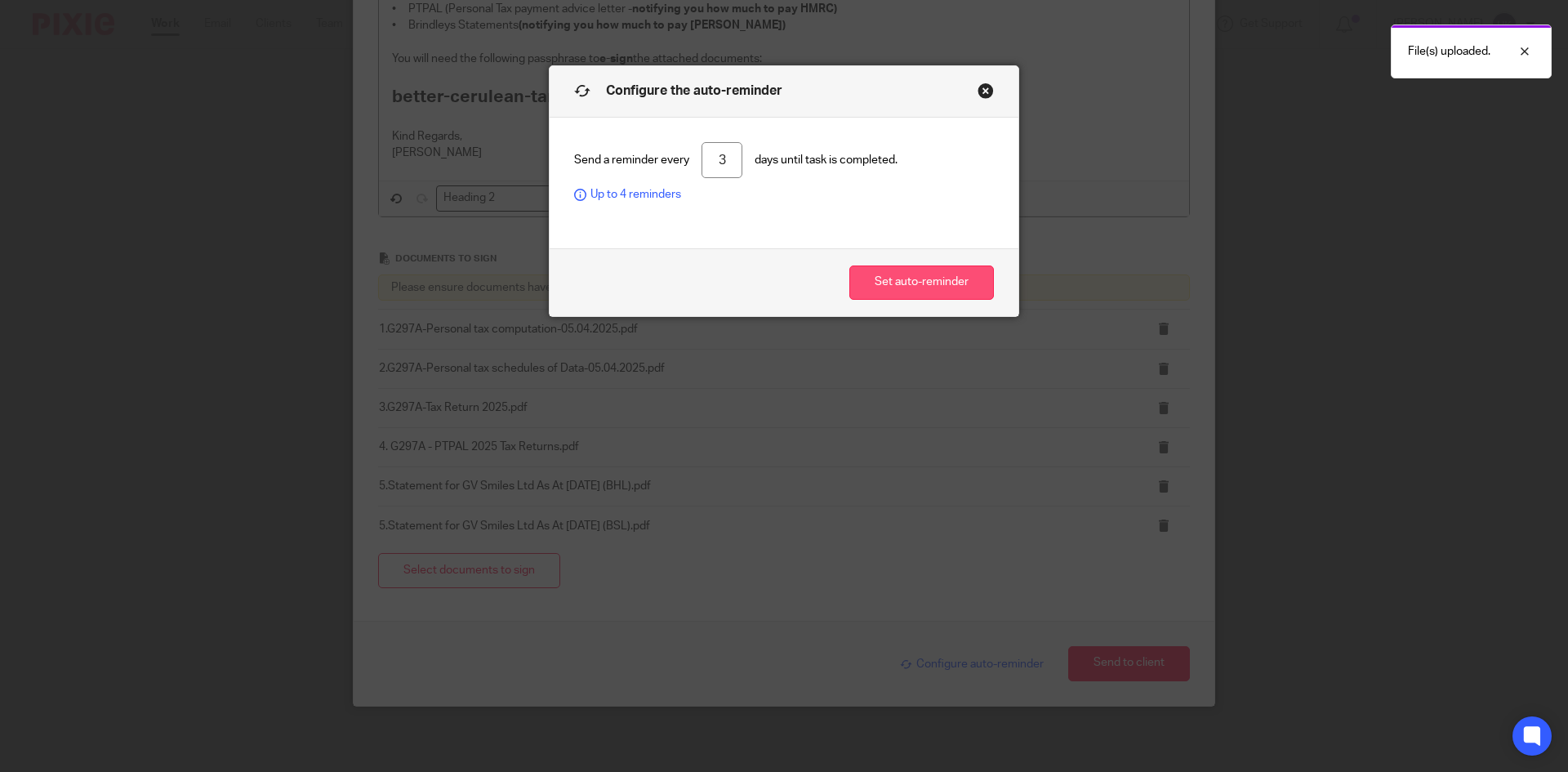
click at [922, 290] on button "Set auto-reminder" at bounding box center [922, 283] width 144 height 35
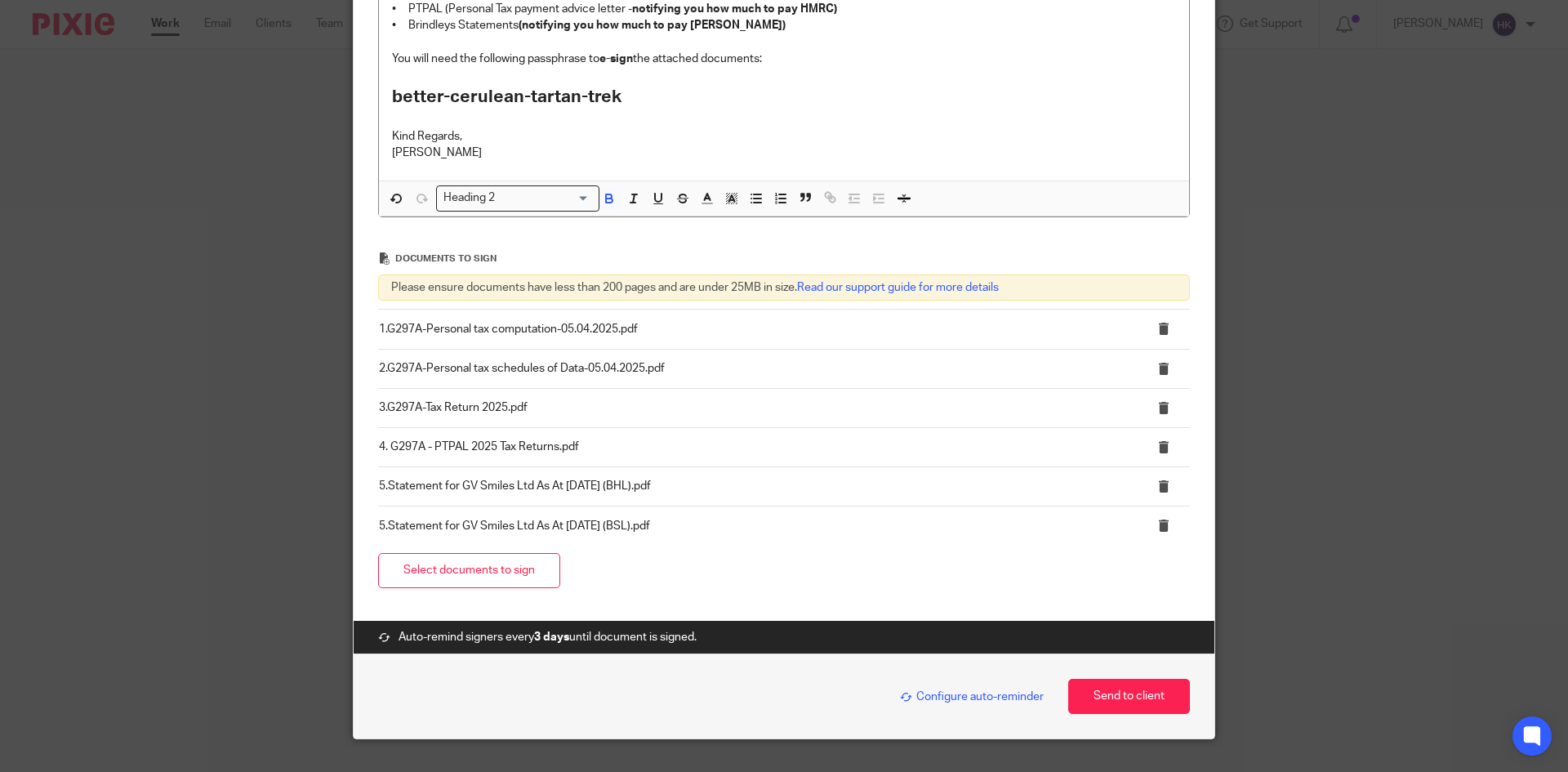
scroll to position [524, 0]
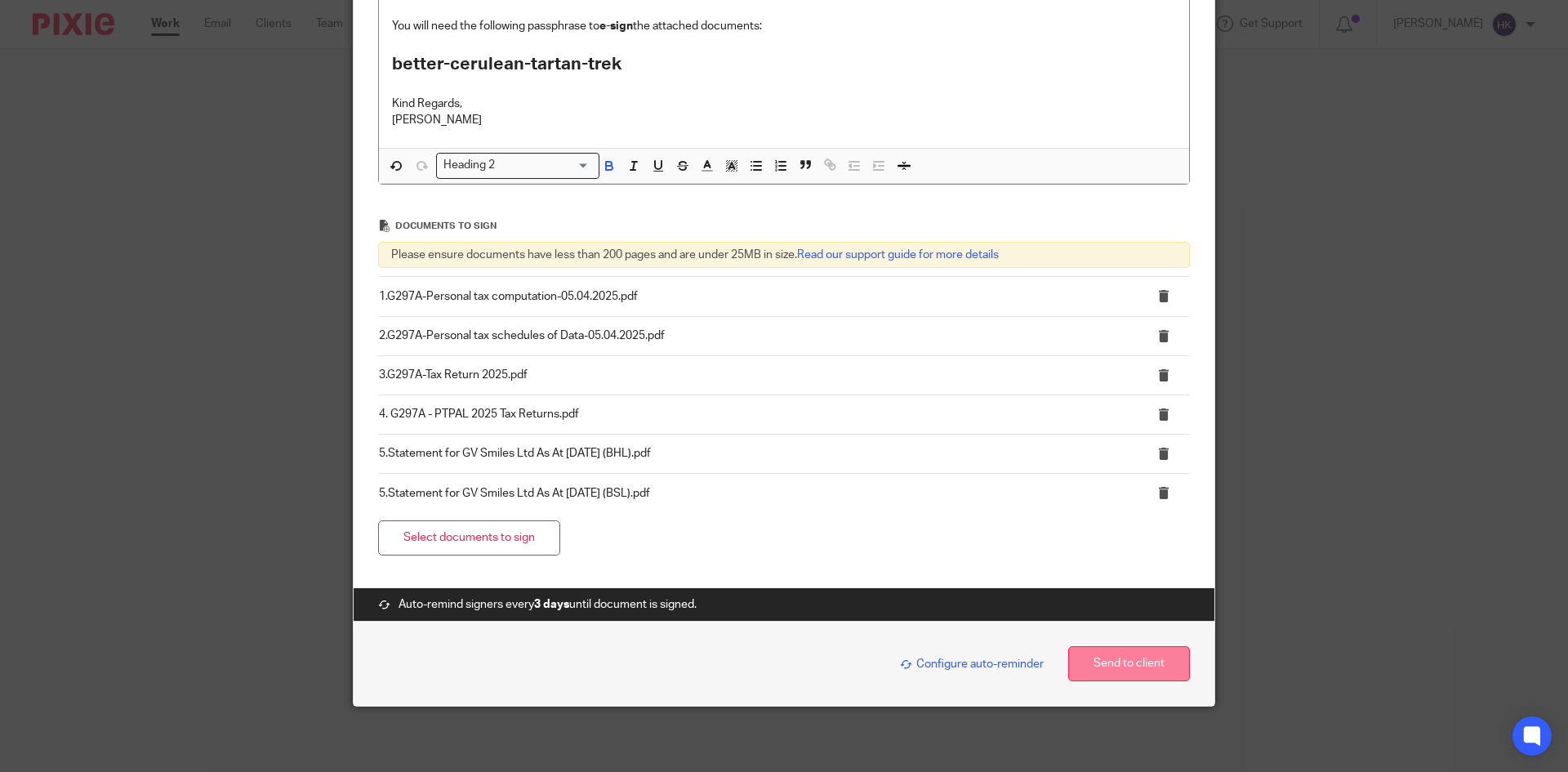
drag, startPoint x: 1120, startPoint y: 661, endPoint x: 1089, endPoint y: 657, distance: 31.3
click at [1120, 661] on button "Send to client" at bounding box center [1129, 663] width 121 height 35
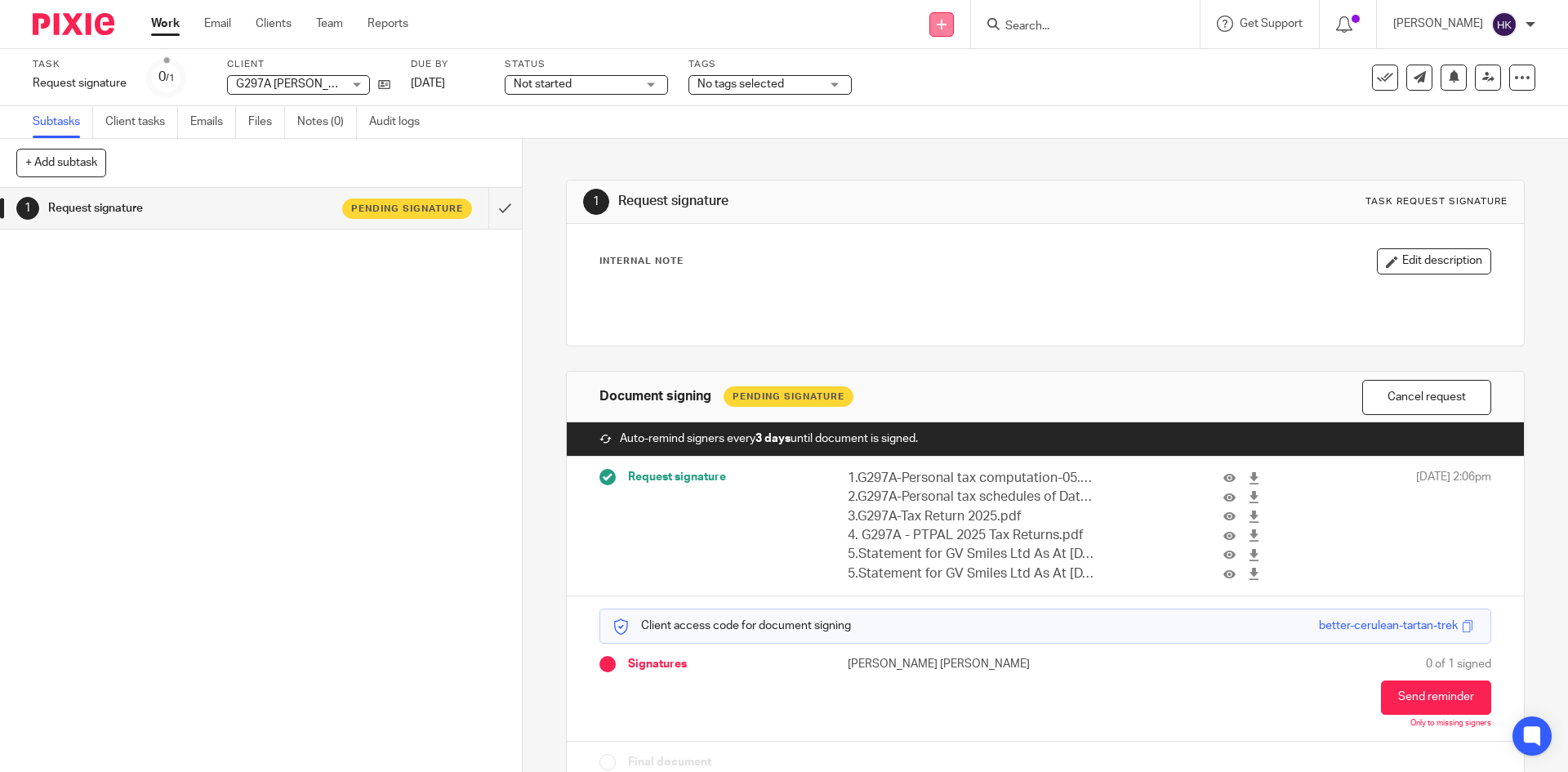
click at [947, 25] on icon at bounding box center [942, 25] width 10 height 10
drag, startPoint x: 968, startPoint y: 152, endPoint x: 634, endPoint y: 174, distance: 334.7
click at [968, 152] on link "Request signature" at bounding box center [959, 149] width 115 height 24
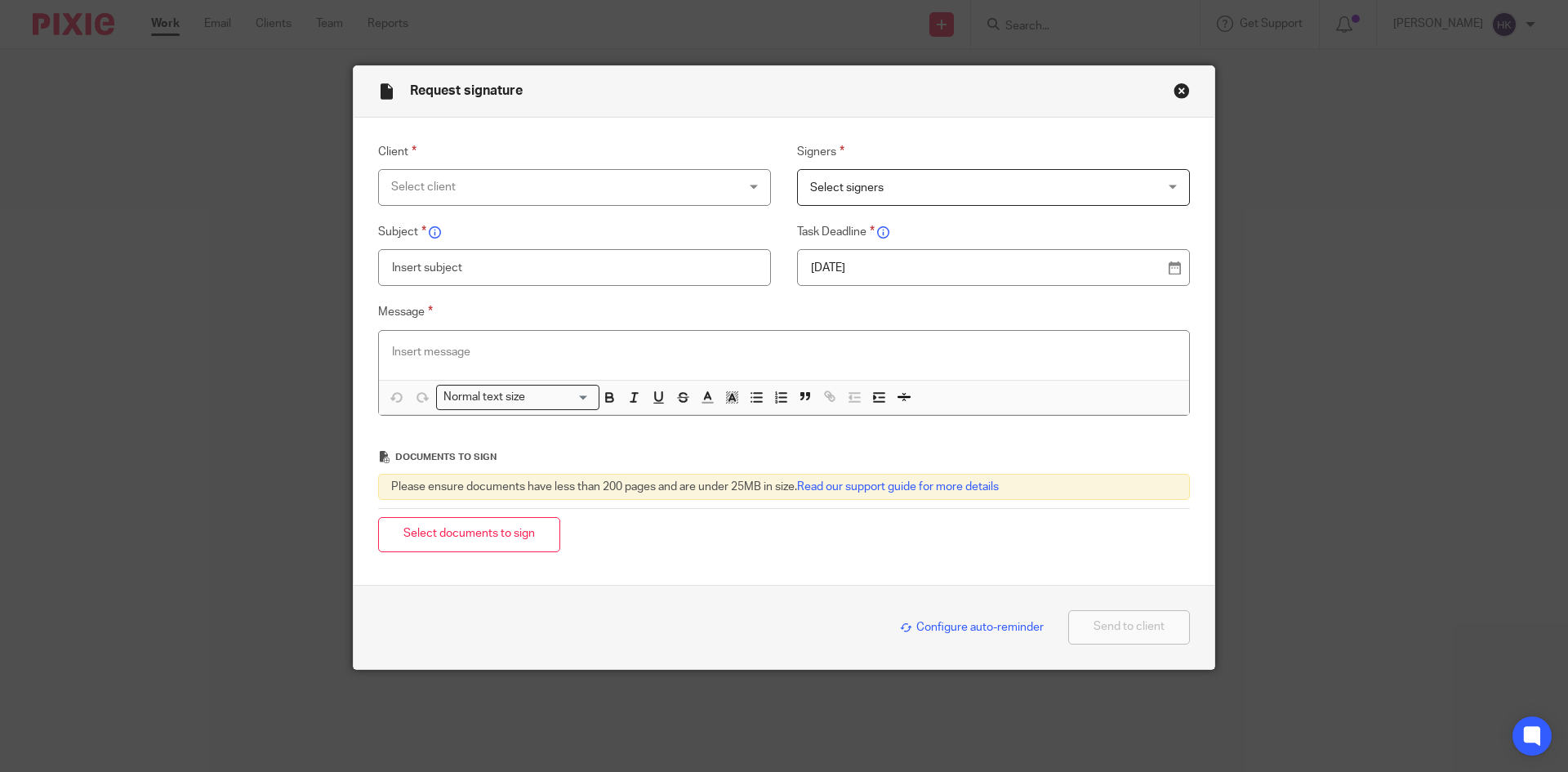
click at [451, 190] on div "Select client" at bounding box center [544, 187] width 304 height 34
type input "g297b"
click at [490, 251] on div "g297b" at bounding box center [568, 229] width 392 height 48
click at [494, 266] on span "G297B [PERSON_NAME] [PERSON_NAME]" at bounding box center [494, 269] width 220 height 11
click at [858, 183] on span "Select signers" at bounding box center [847, 187] width 74 height 11
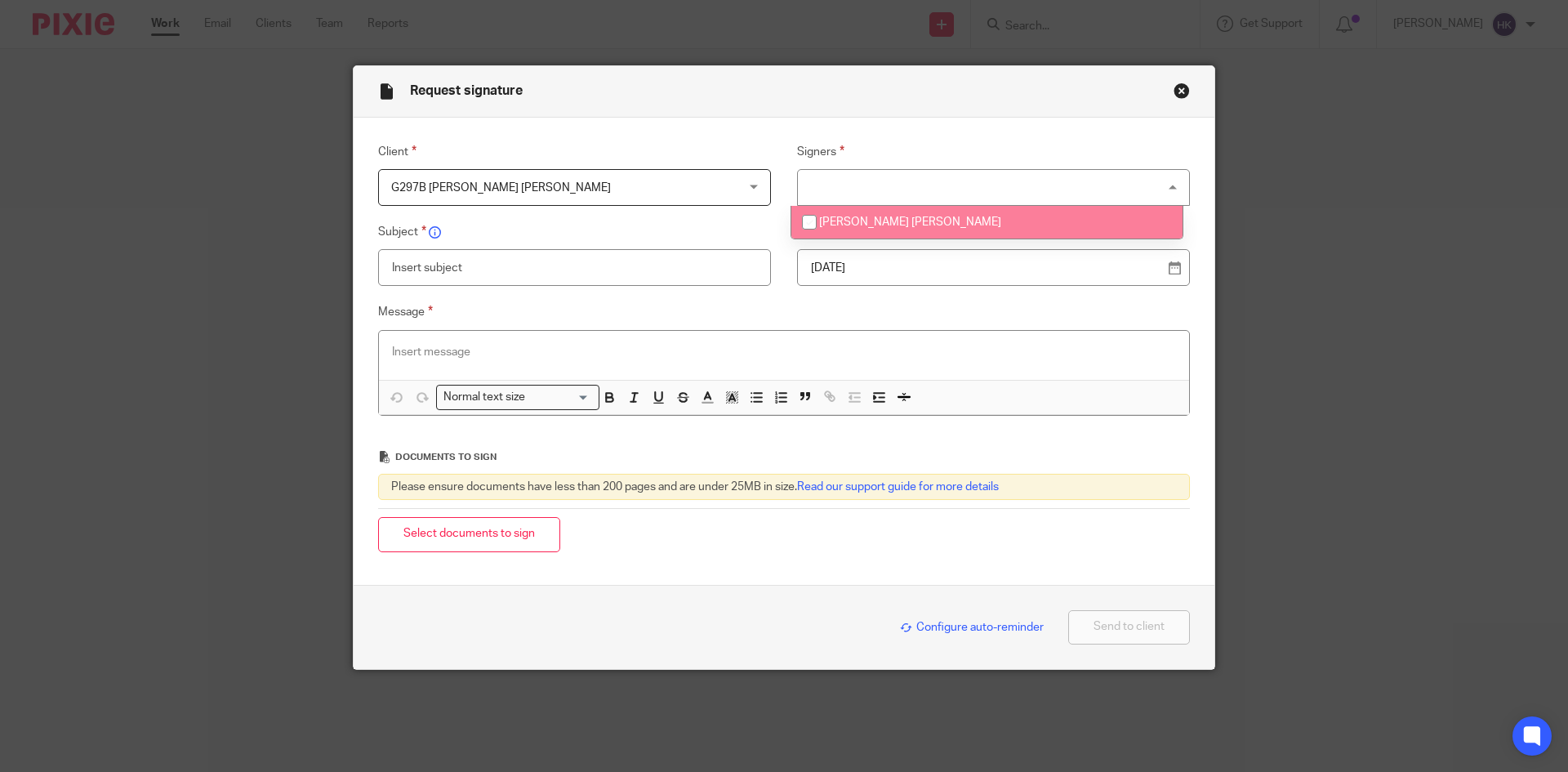
click at [866, 213] on li "[PERSON_NAME] [PERSON_NAME]" at bounding box center [987, 222] width 392 height 33
checkbox input "true"
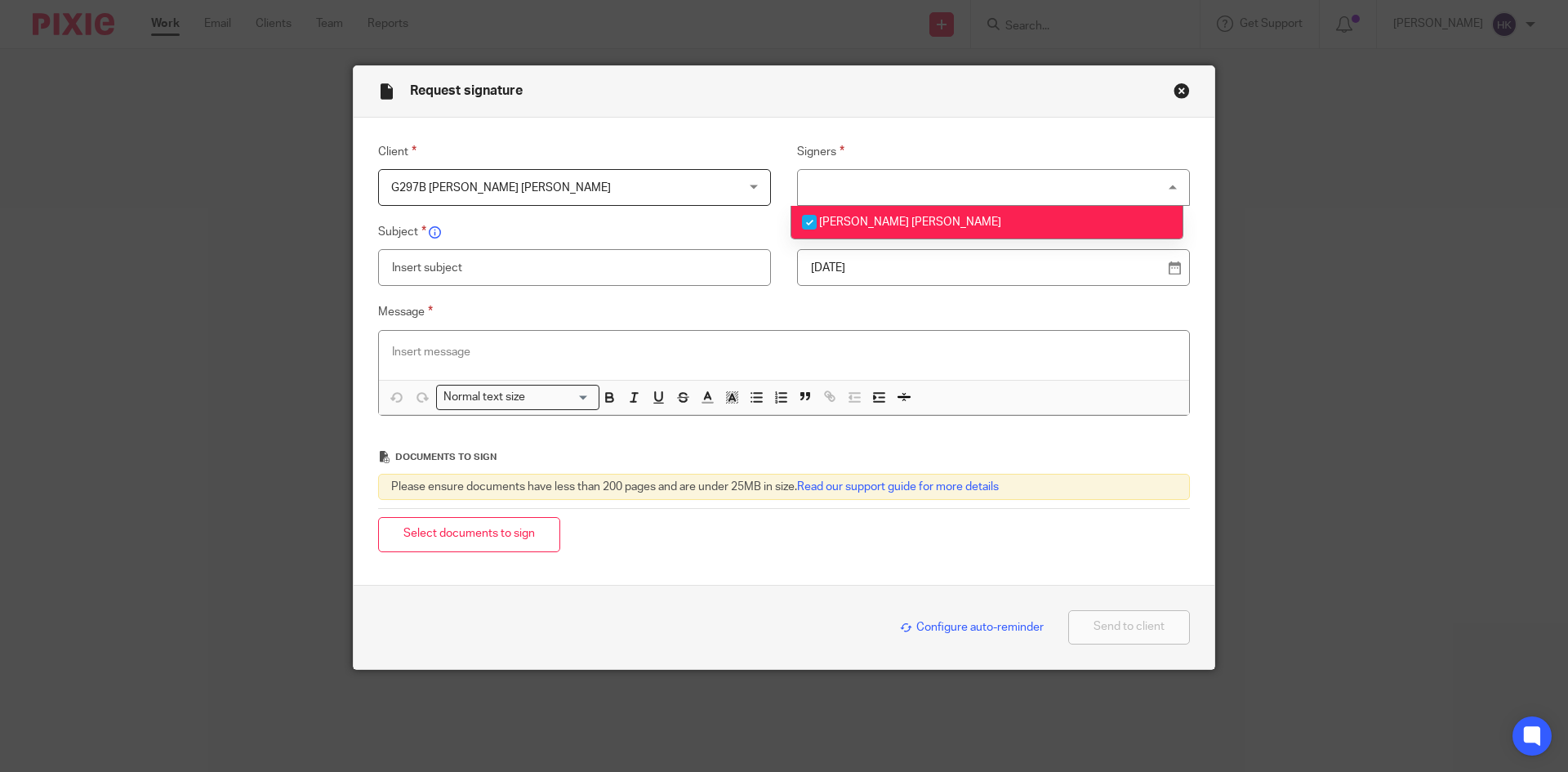
click at [903, 268] on p "19 Aug 2025" at bounding box center [987, 268] width 352 height 16
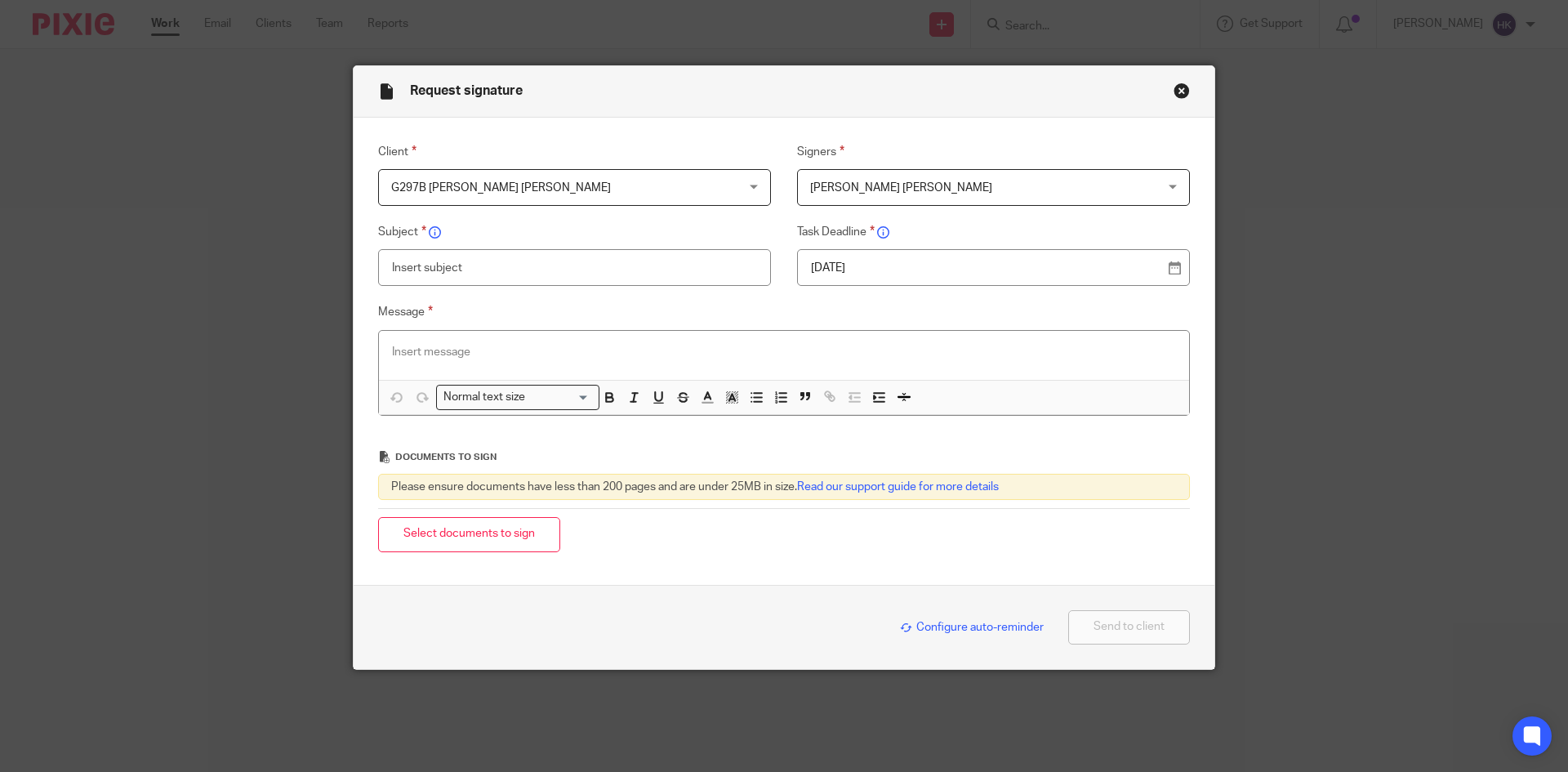
click at [462, 266] on input "text" at bounding box center [574, 267] width 393 height 37
type input "G297B - Personal Tax Return Pack"
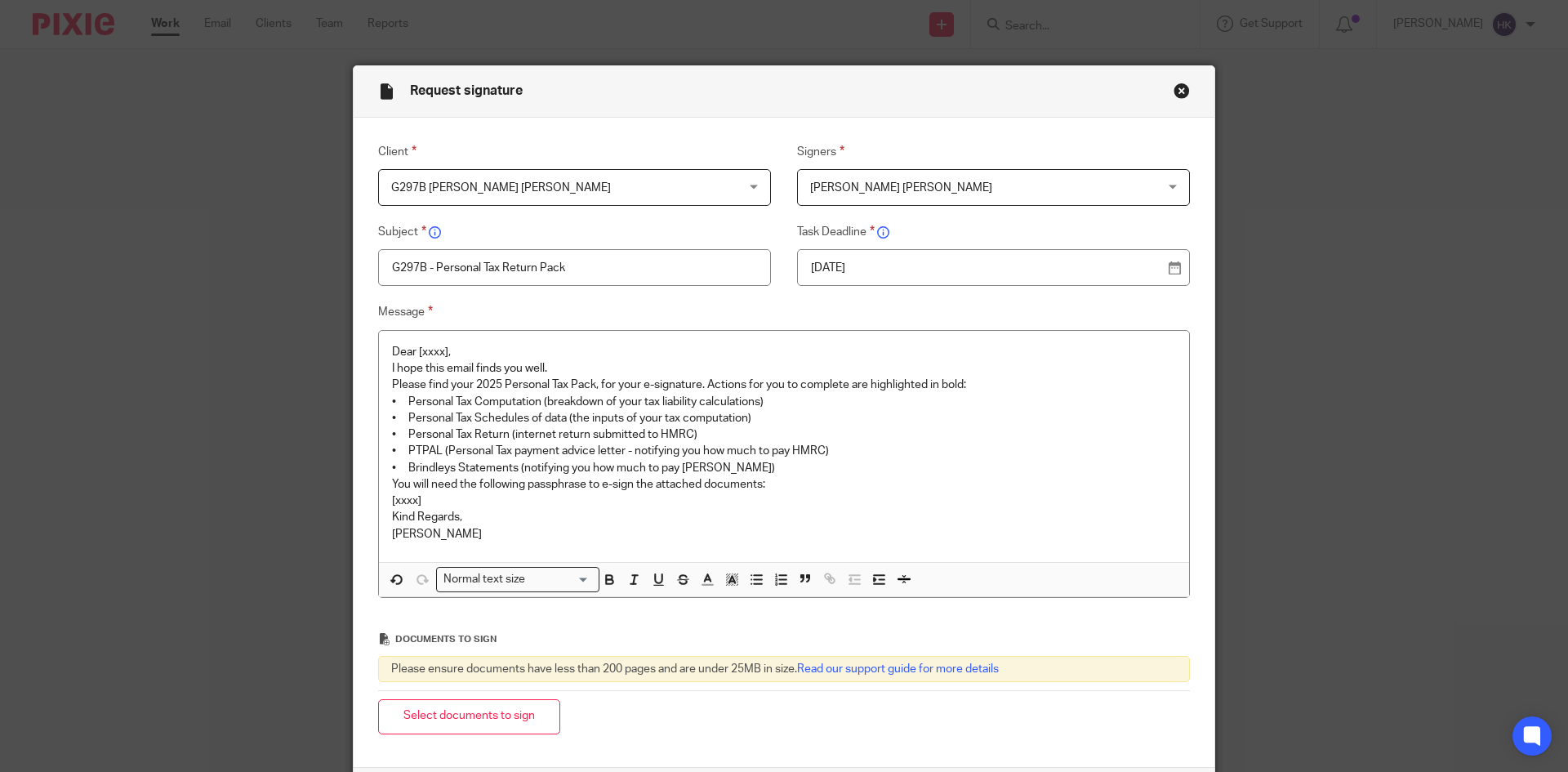
click at [467, 351] on p "Dear [xxxx]," at bounding box center [784, 352] width 784 height 16
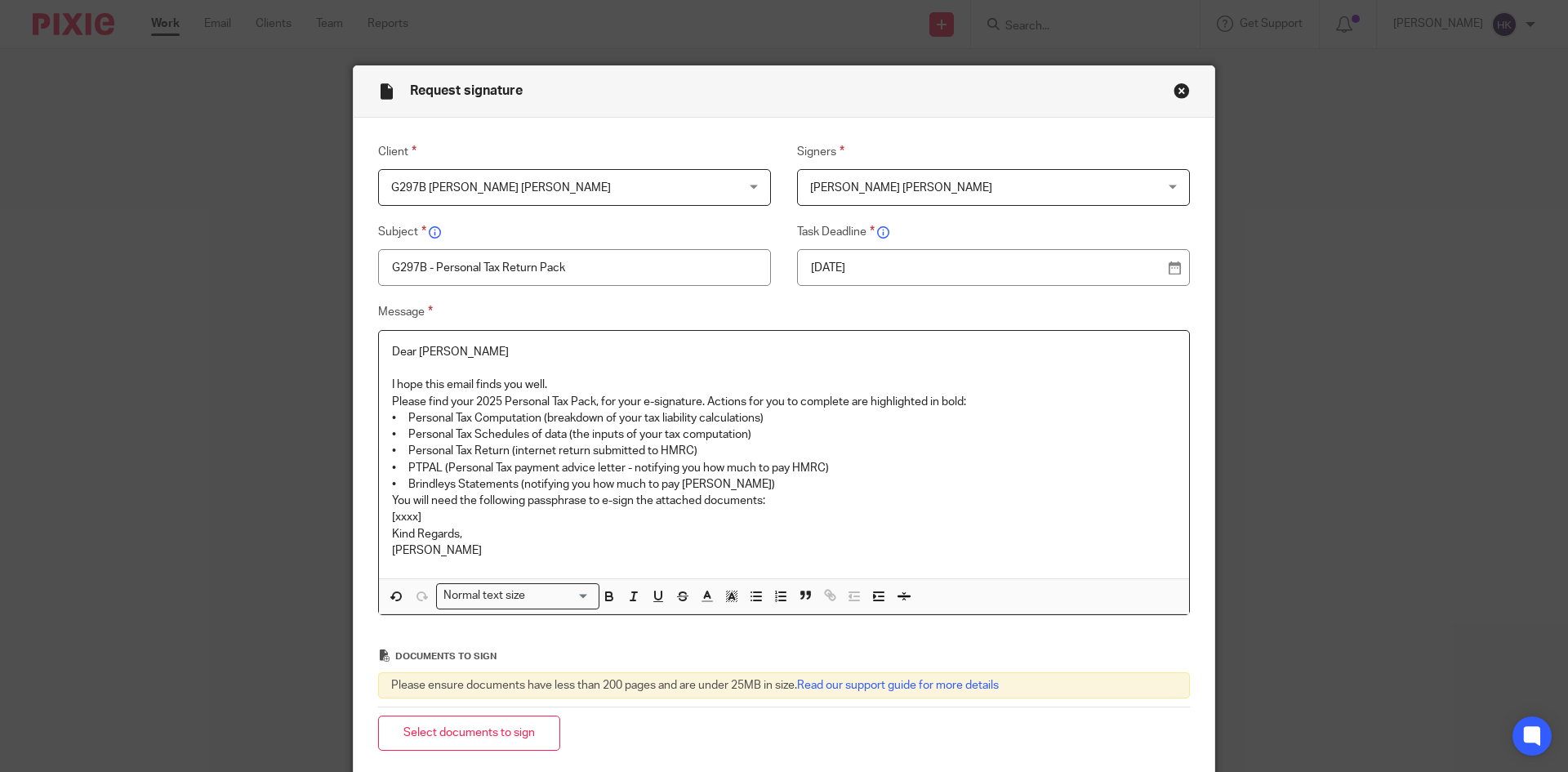
click at [549, 386] on p "I hope this email finds you well." at bounding box center [784, 384] width 784 height 16
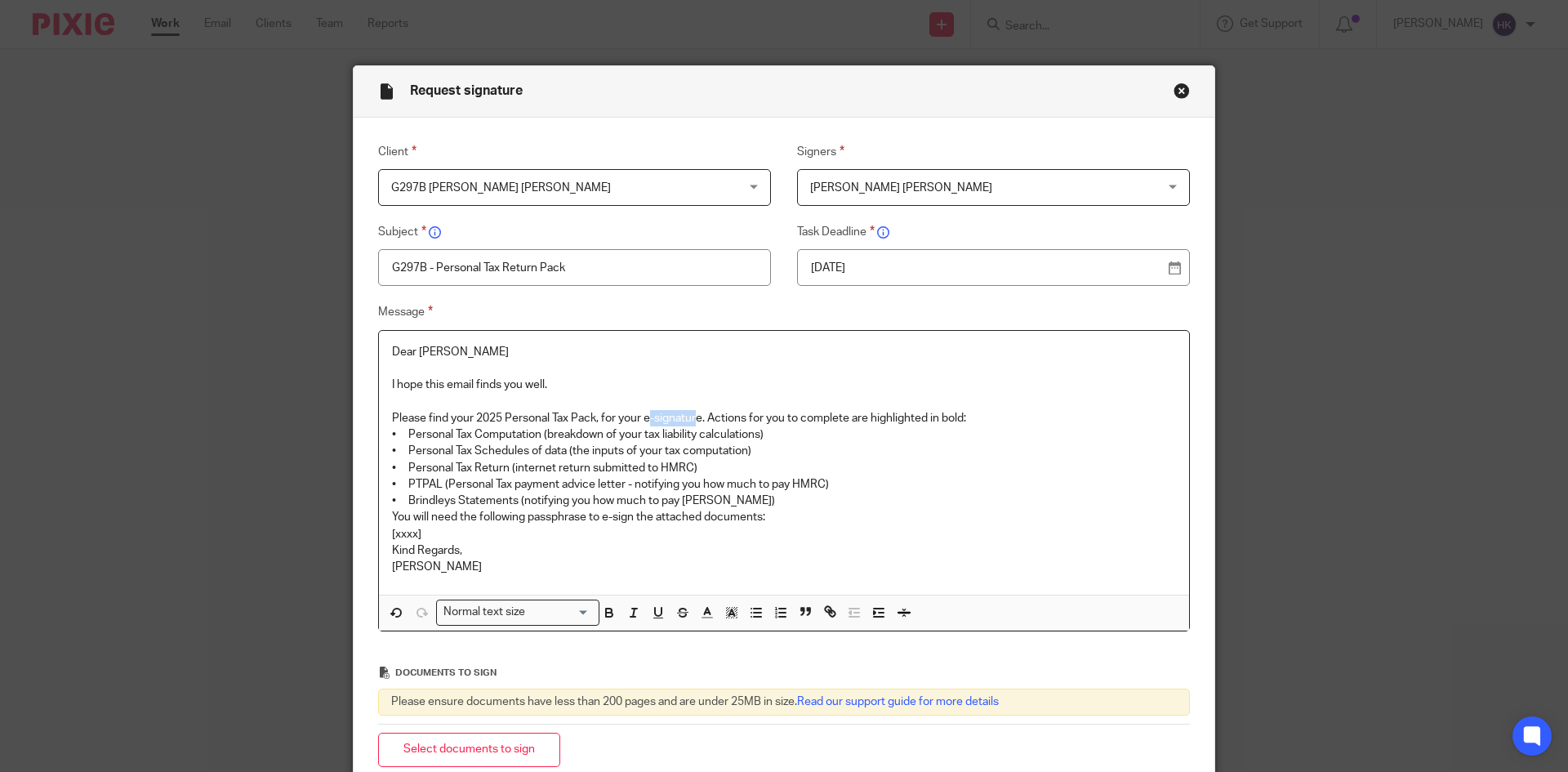
drag, startPoint x: 645, startPoint y: 413, endPoint x: 691, endPoint y: 412, distance: 46.0
click at [691, 412] on p "Please find your 2025 Personal Tax Pack, for your e-signature. Actions for you …" at bounding box center [784, 418] width 784 height 16
drag, startPoint x: 640, startPoint y: 415, endPoint x: 701, endPoint y: 415, distance: 61.0
click at [701, 415] on p "Please find your 2025 Personal Tax Pack, for your e-signature. Actions for you …" at bounding box center [784, 418] width 784 height 16
click at [973, 422] on p "Please find your 2025 Personal Tax Pack, for your e-signature. Actions for you …" at bounding box center [784, 418] width 784 height 16
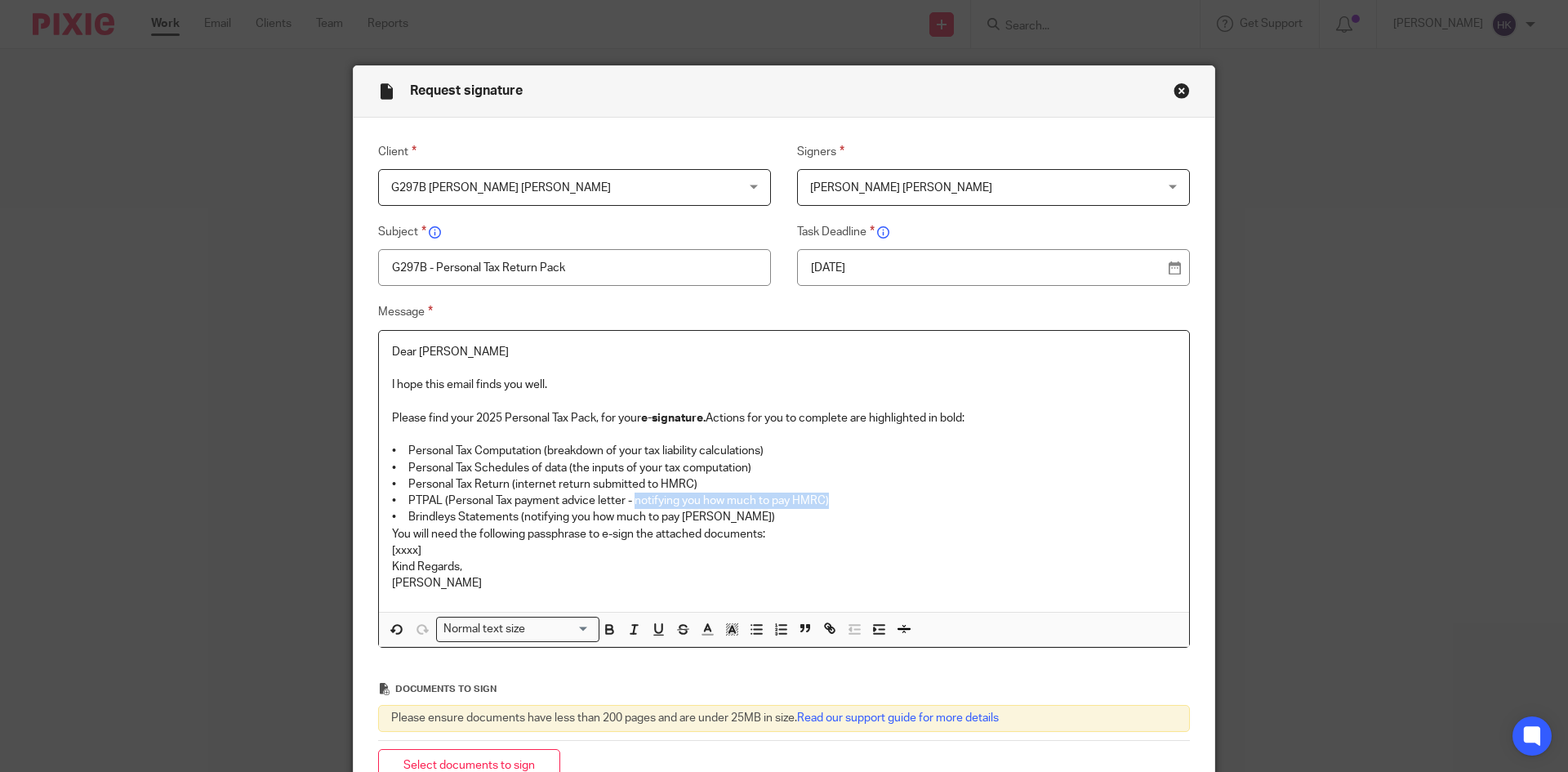
drag, startPoint x: 629, startPoint y: 499, endPoint x: 837, endPoint y: 497, distance: 208.0
click at [837, 497] on p "• PTPAL (Personal Tax payment advice letter - notifying you how much to pay HMR…" at bounding box center [784, 500] width 784 height 16
drag, startPoint x: 533, startPoint y: 515, endPoint x: 764, endPoint y: 516, distance: 231.0
click at [764, 516] on p "• Brindleys Statements (notifying you how much to pay Brindleys)" at bounding box center [784, 516] width 784 height 16
click at [757, 516] on p "• Brindleys Statements ( notifying you how much to pay Brindleys)" at bounding box center [784, 516] width 784 height 16
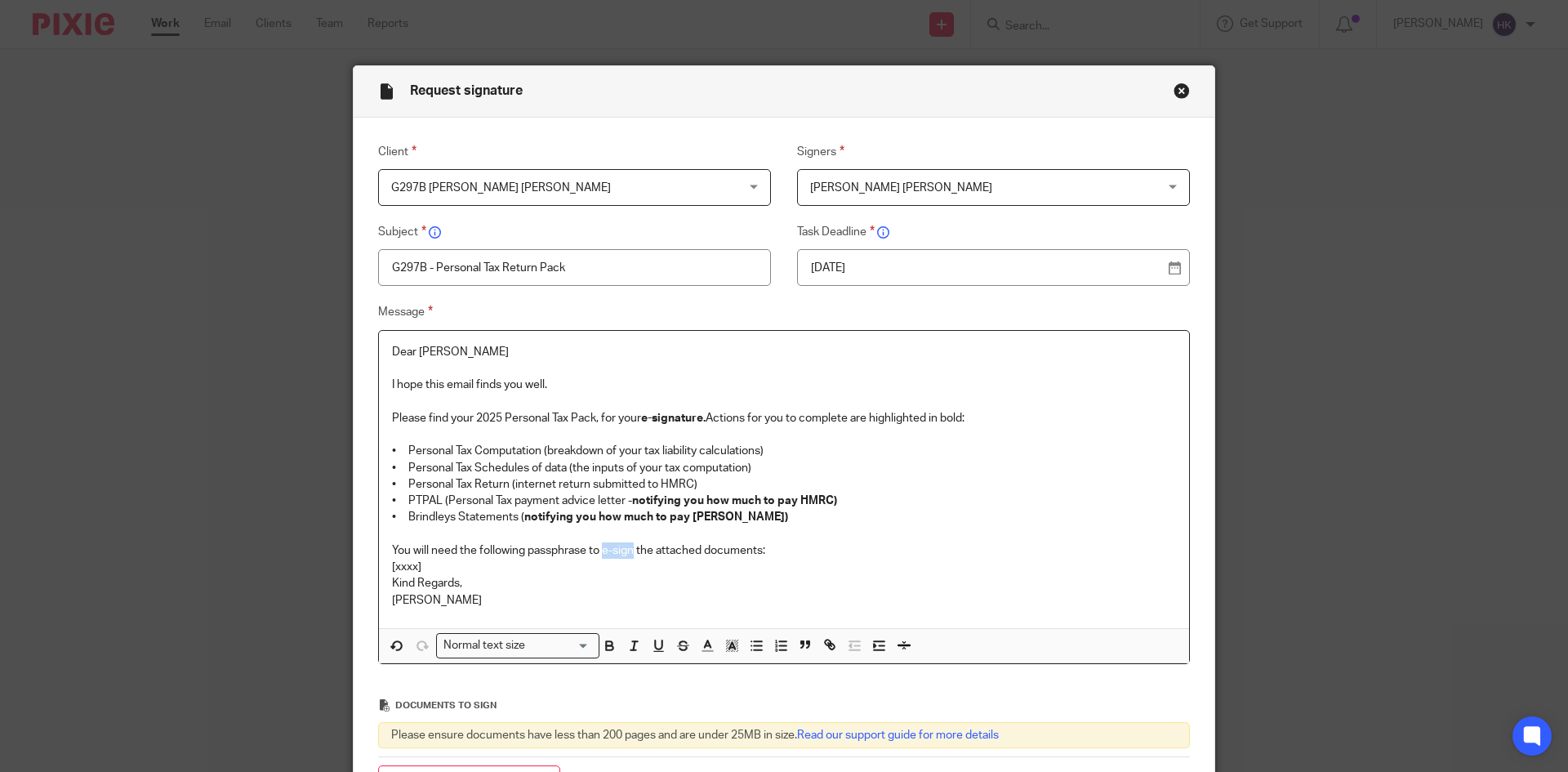
drag, startPoint x: 598, startPoint y: 545, endPoint x: 631, endPoint y: 546, distance: 33.0
click at [631, 546] on p "You will need the following passphrase to e-sign the attached documents:" at bounding box center [784, 550] width 784 height 16
click at [790, 552] on p "You will need the following passphrase to e-sign the attached documents:" at bounding box center [784, 550] width 784 height 16
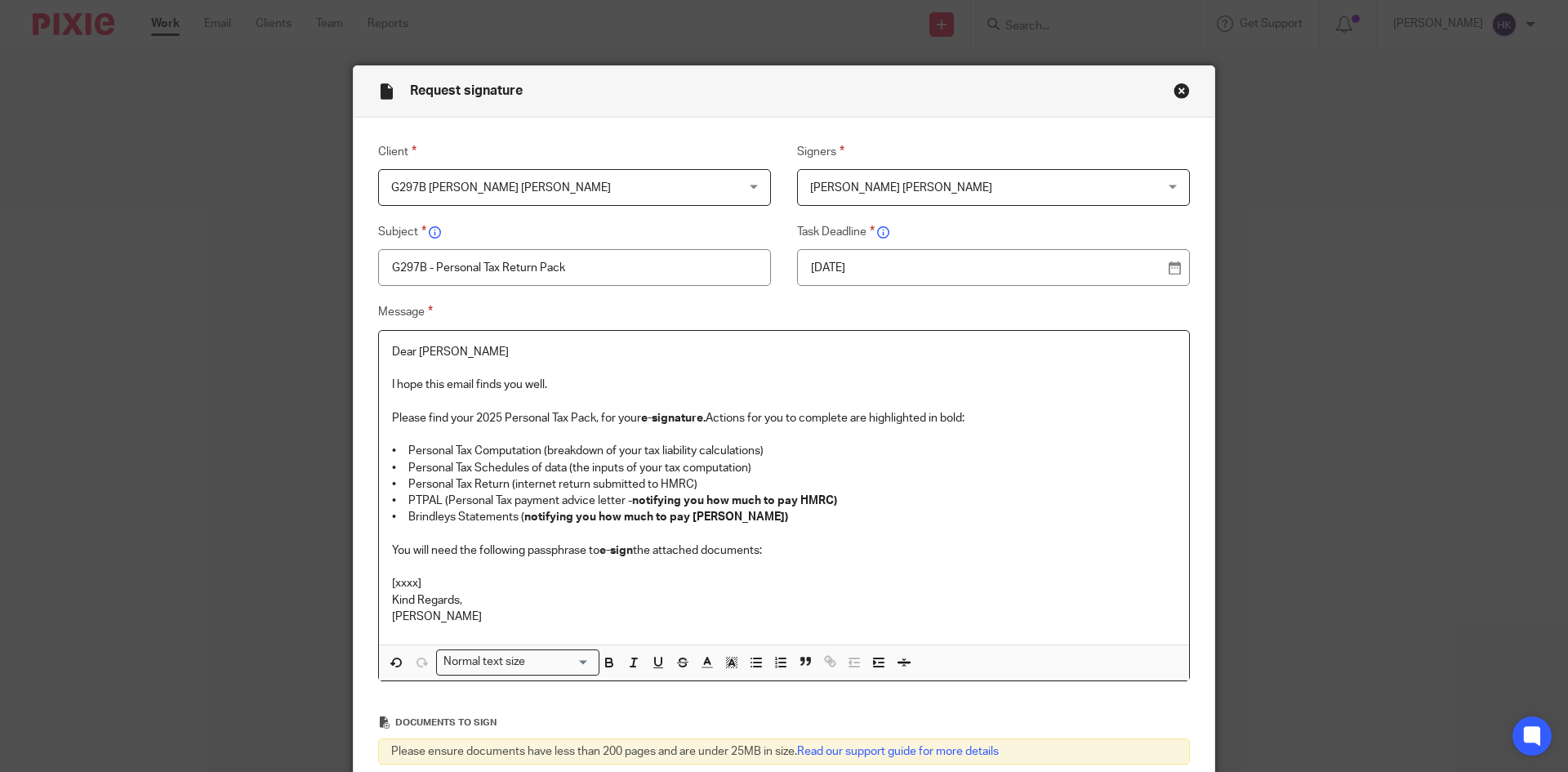
click at [431, 578] on p "[xxxx]" at bounding box center [784, 583] width 784 height 16
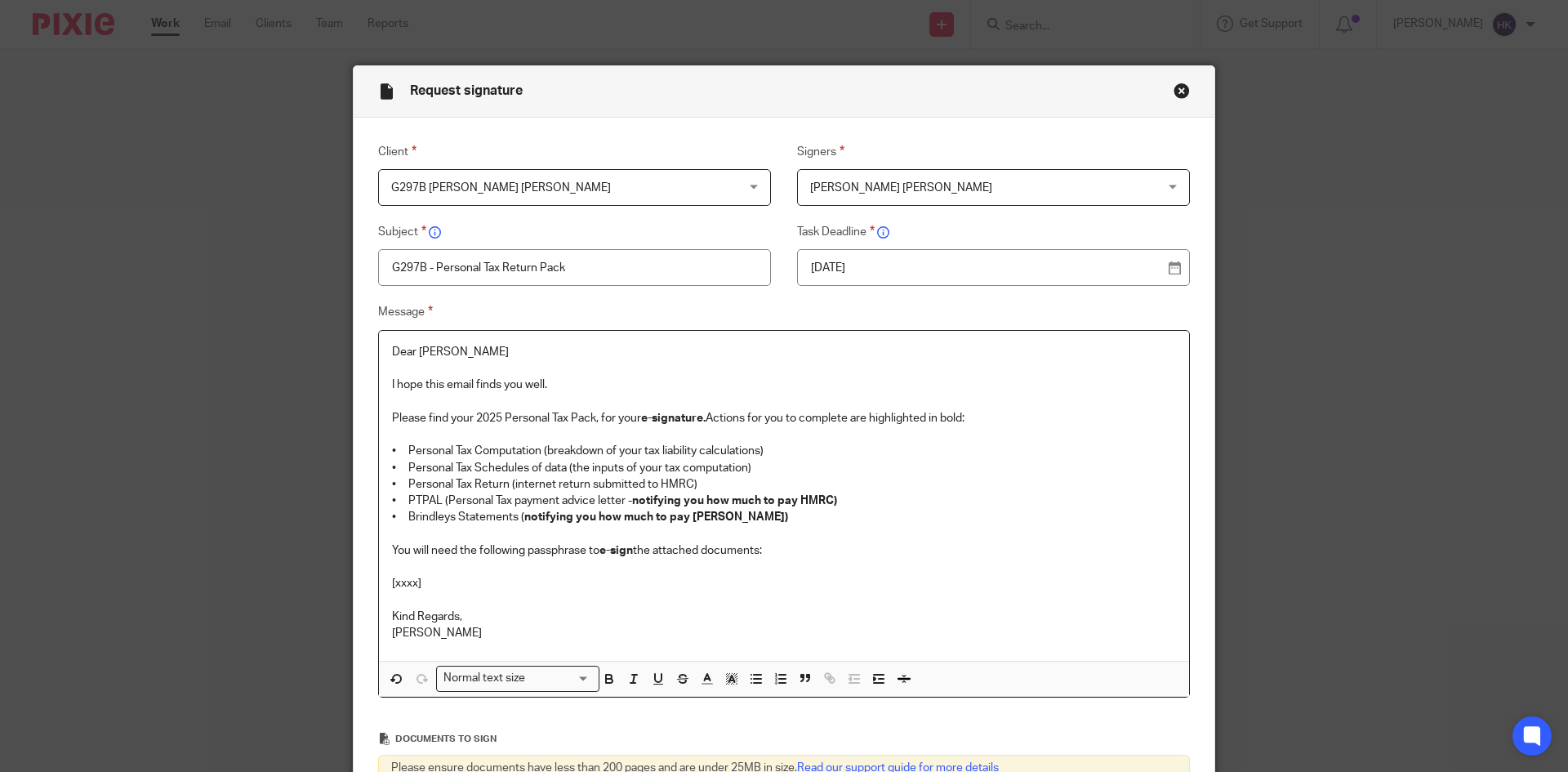
scroll to position [82, 0]
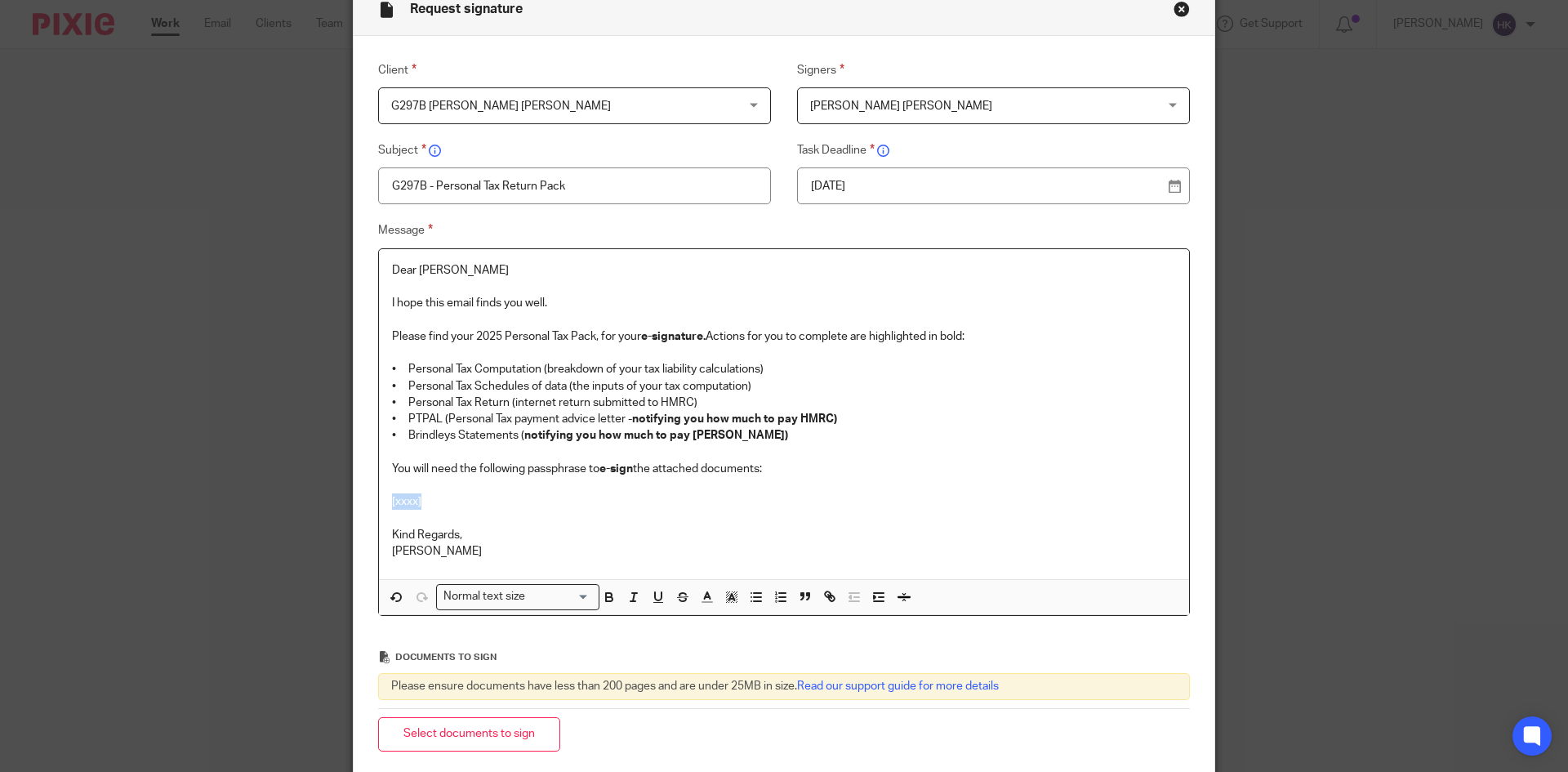
drag, startPoint x: 437, startPoint y: 505, endPoint x: 372, endPoint y: 504, distance: 65.0
click at [378, 504] on div "Dear Sharanjeet I hope this email finds you well. Please find your 2025 Persona…" at bounding box center [784, 431] width 812 height 368
drag, startPoint x: 561, startPoint y: 506, endPoint x: 379, endPoint y: 501, distance: 182.1
click at [379, 501] on div "Dear Sharanjeet I hope this email finds you well. Please find your 2025 Persona…" at bounding box center [784, 414] width 810 height 330
click at [477, 597] on div "Normal text size" at bounding box center [514, 595] width 155 height 20
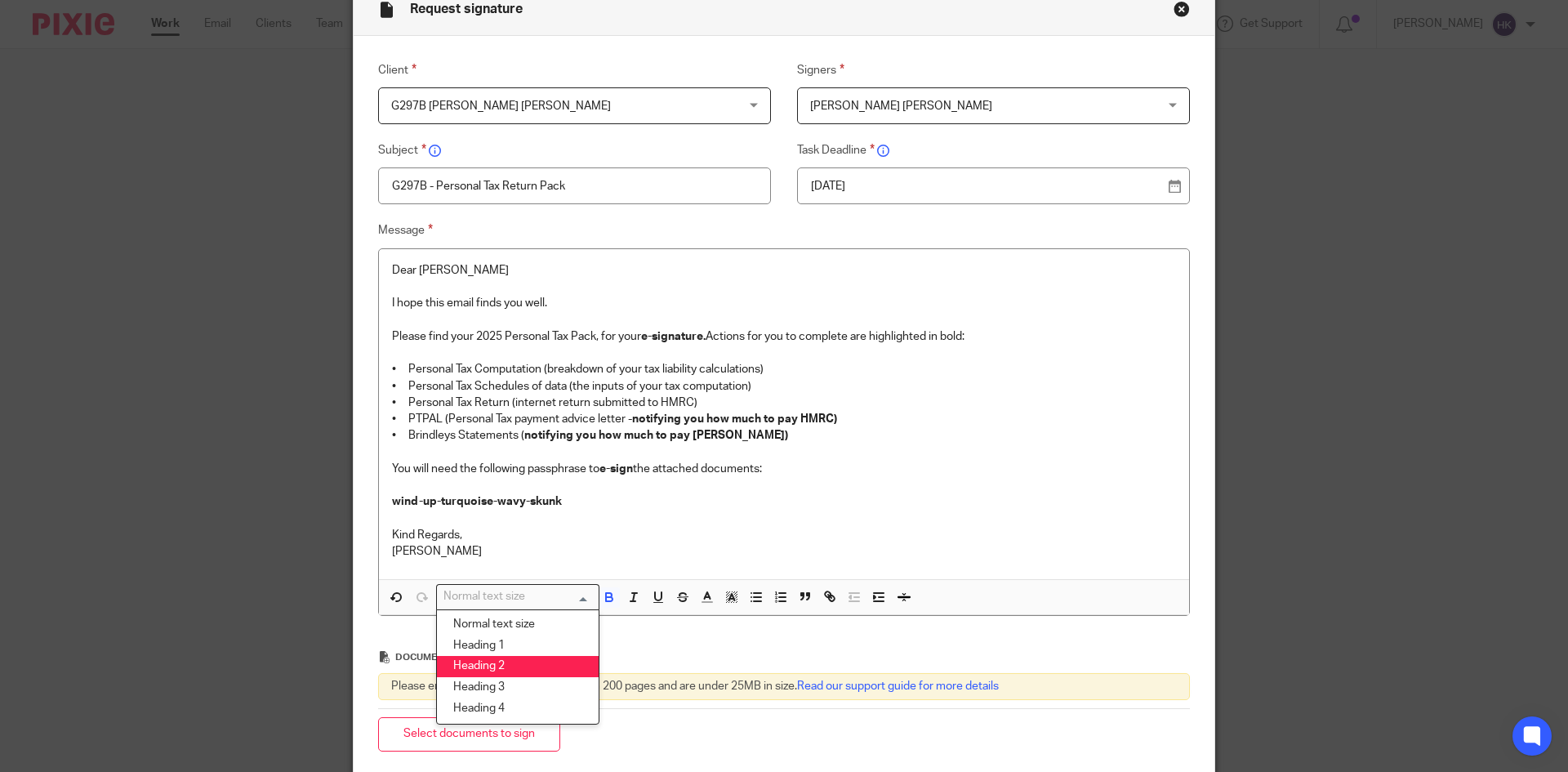
drag, startPoint x: 494, startPoint y: 668, endPoint x: 550, endPoint y: 625, distance: 70.6
click at [495, 668] on li "Heading 2" at bounding box center [517, 666] width 161 height 21
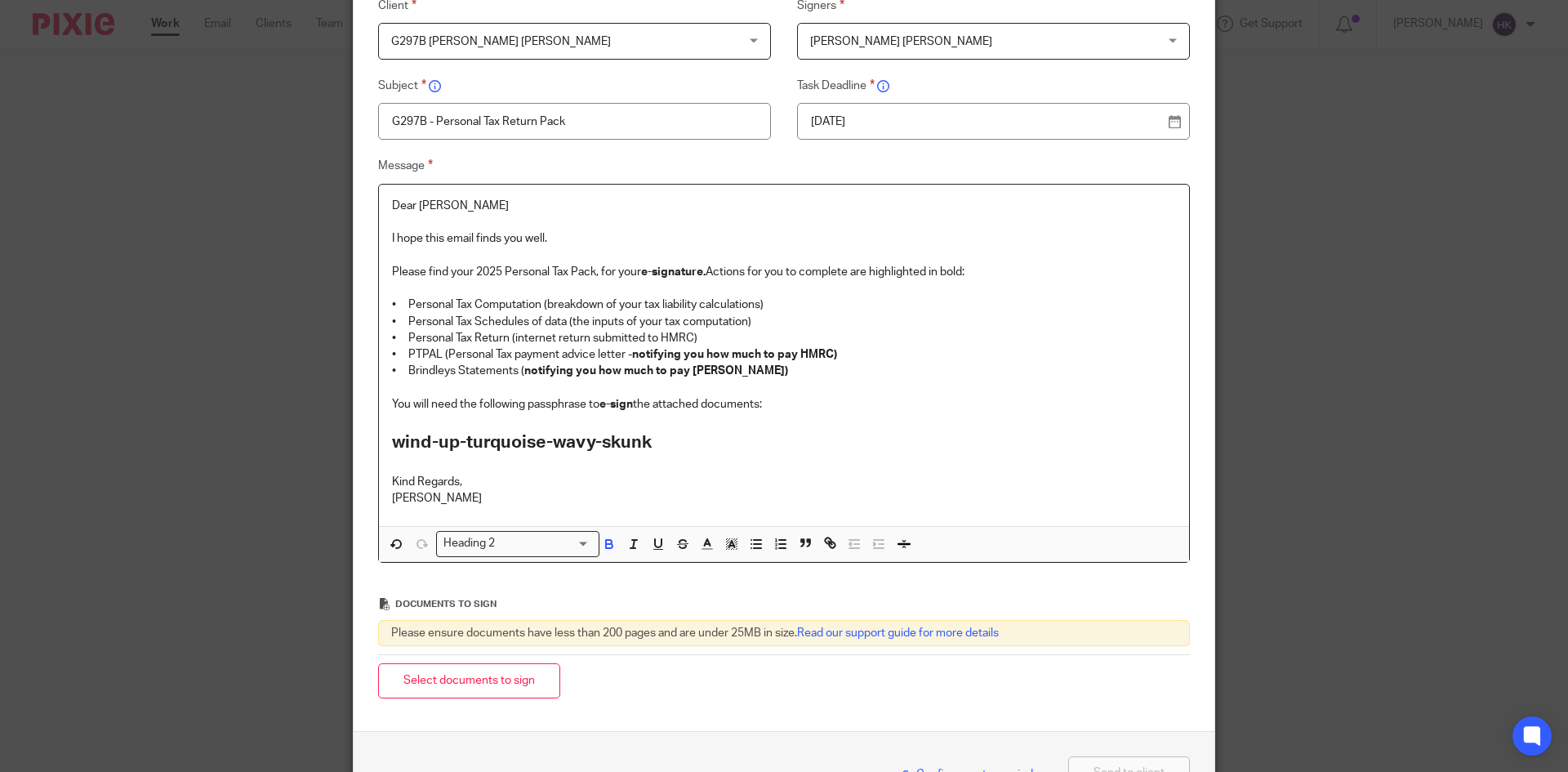
scroll to position [256, 0]
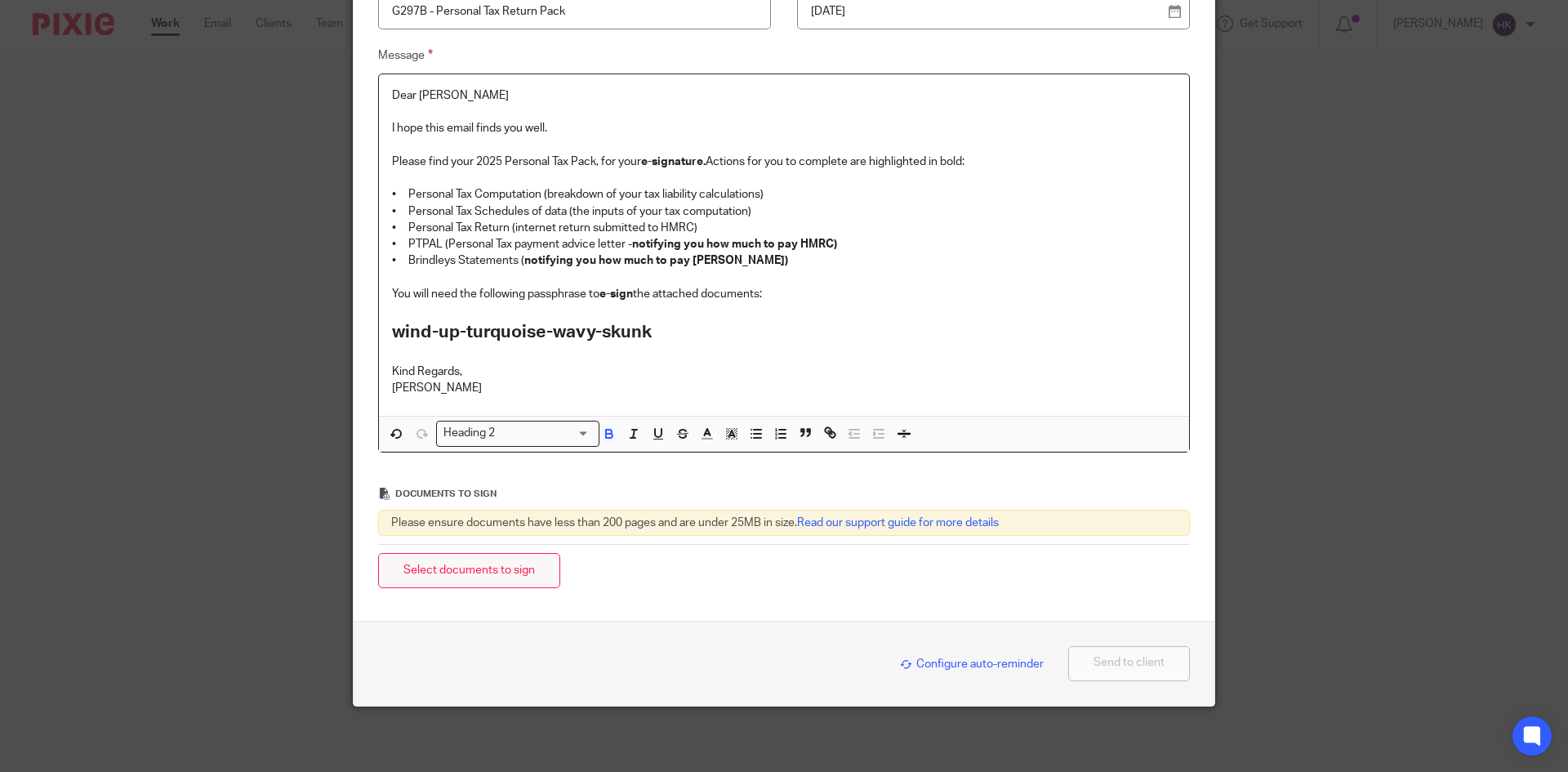
click at [483, 564] on button "Select documents to sign" at bounding box center [469, 570] width 182 height 35
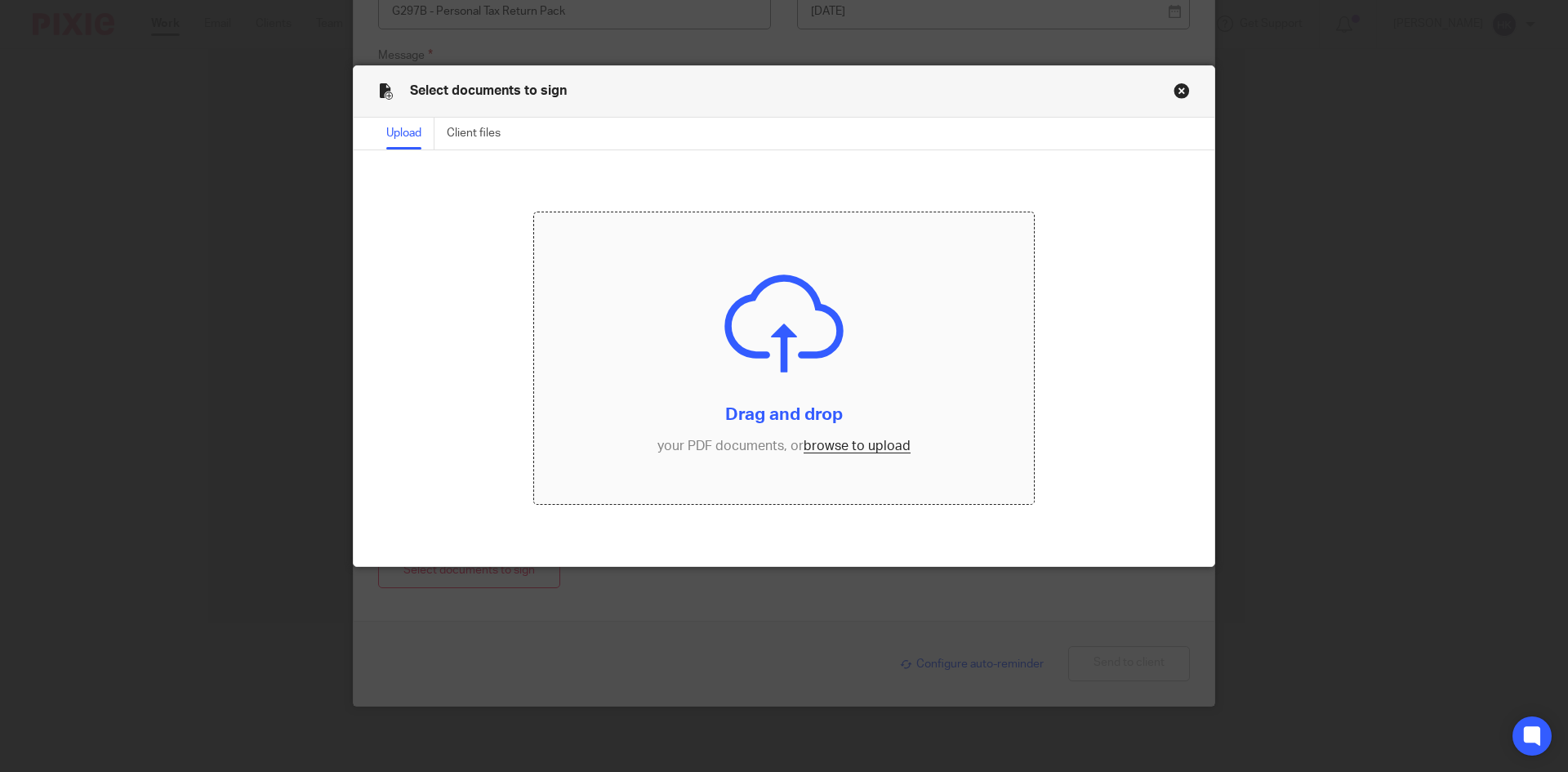
click at [828, 452] on input "file" at bounding box center [784, 358] width 500 height 292
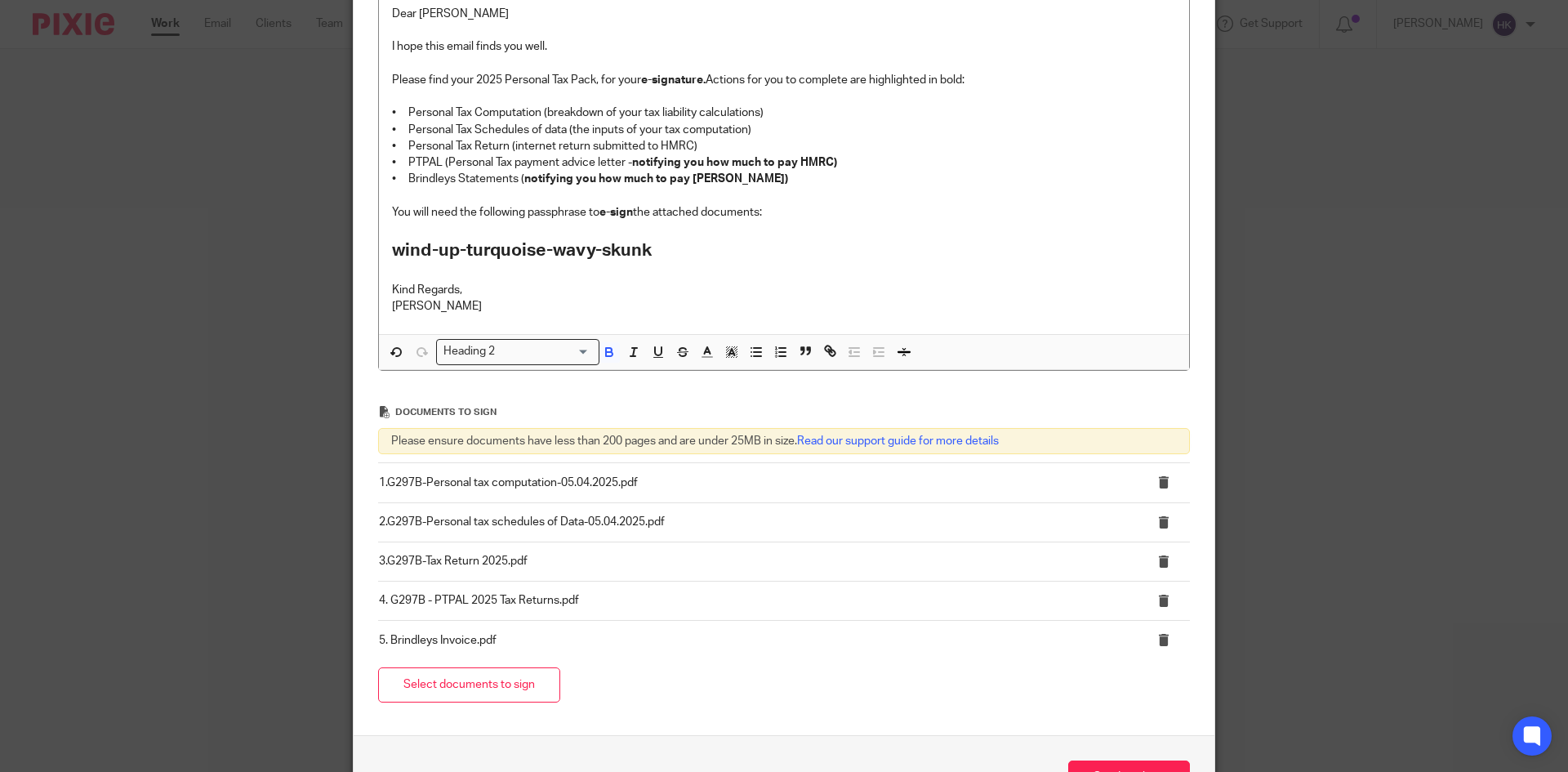
scroll to position [453, 0]
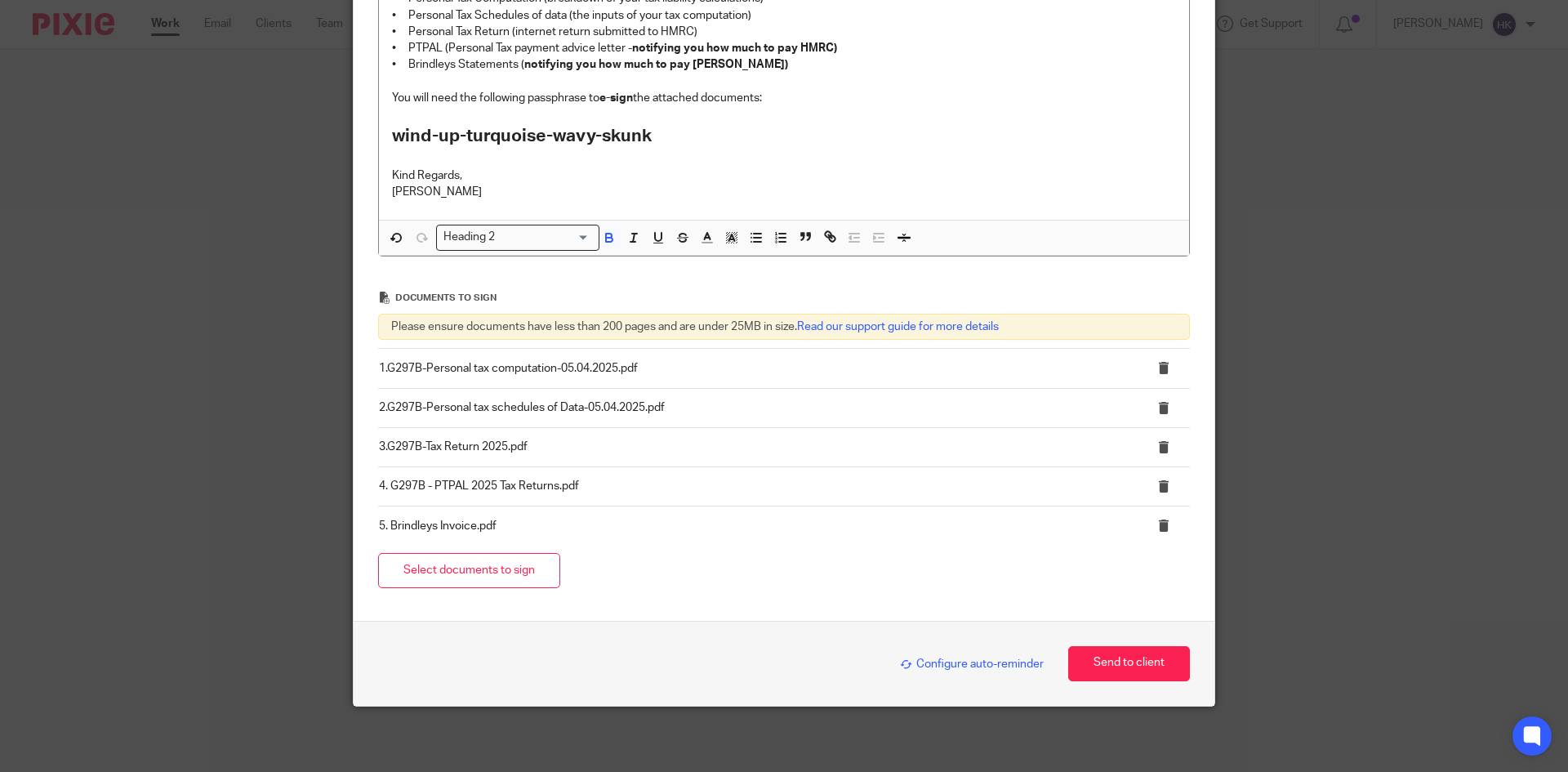
click at [967, 657] on div "Configure auto-reminder" at bounding box center [967, 663] width 152 height 19
click at [967, 660] on span "Configure auto-reminder" at bounding box center [972, 663] width 144 height 11
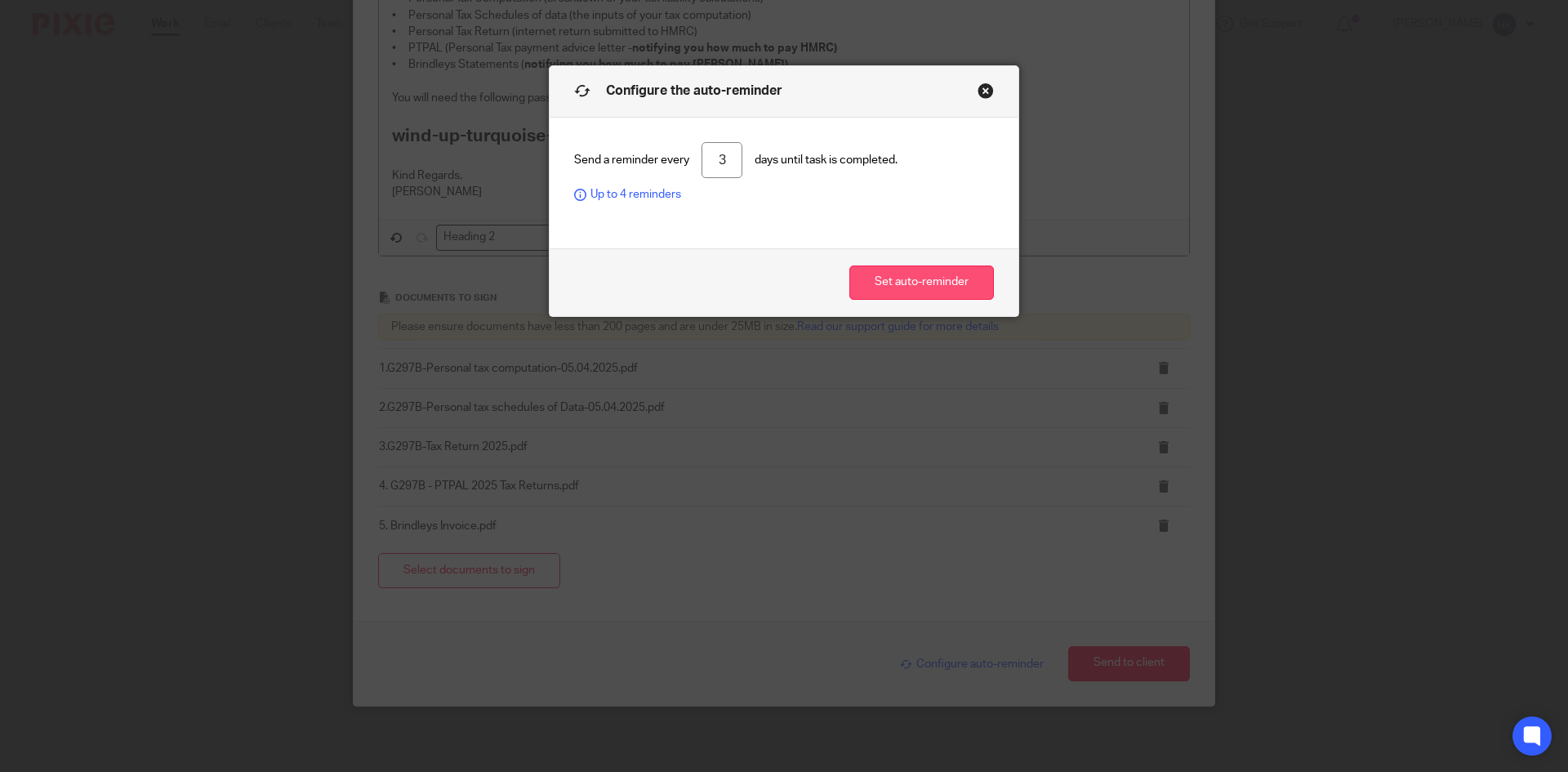
click at [888, 279] on button "Set auto-reminder" at bounding box center [922, 283] width 144 height 35
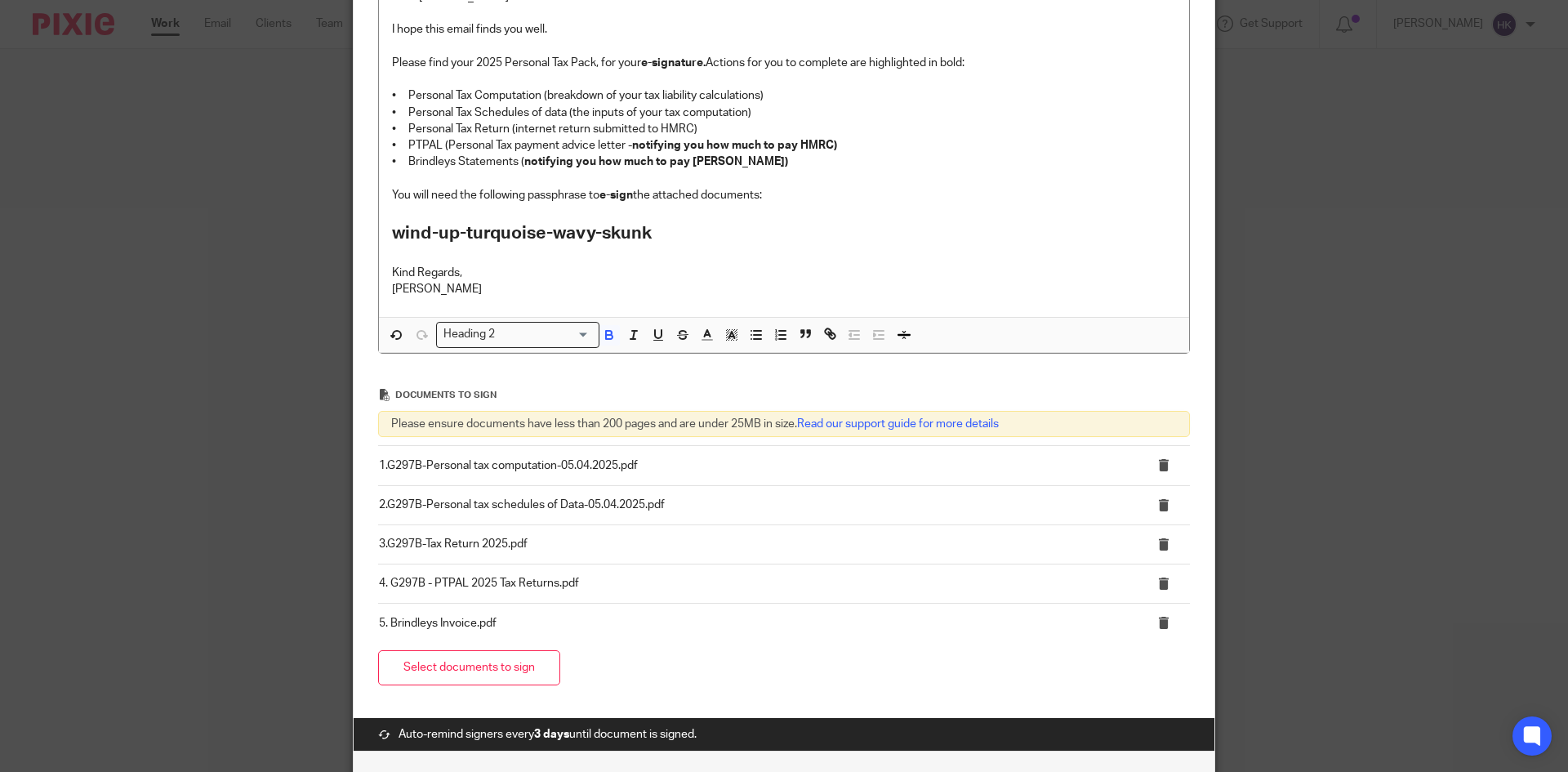
scroll to position [485, 0]
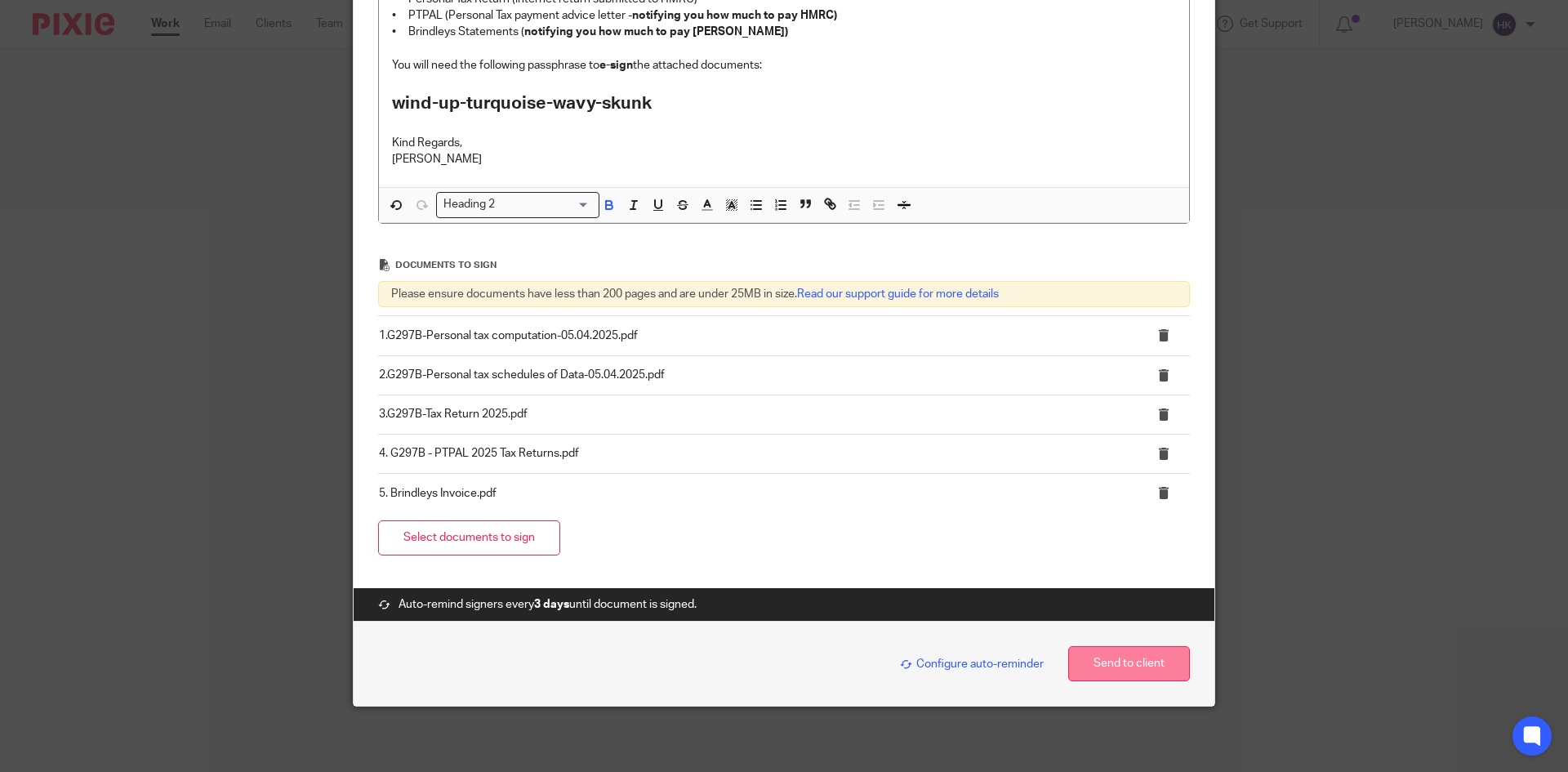
drag, startPoint x: 1114, startPoint y: 671, endPoint x: 1086, endPoint y: 665, distance: 28.6
click at [1114, 671] on button "Send to client" at bounding box center [1129, 663] width 121 height 35
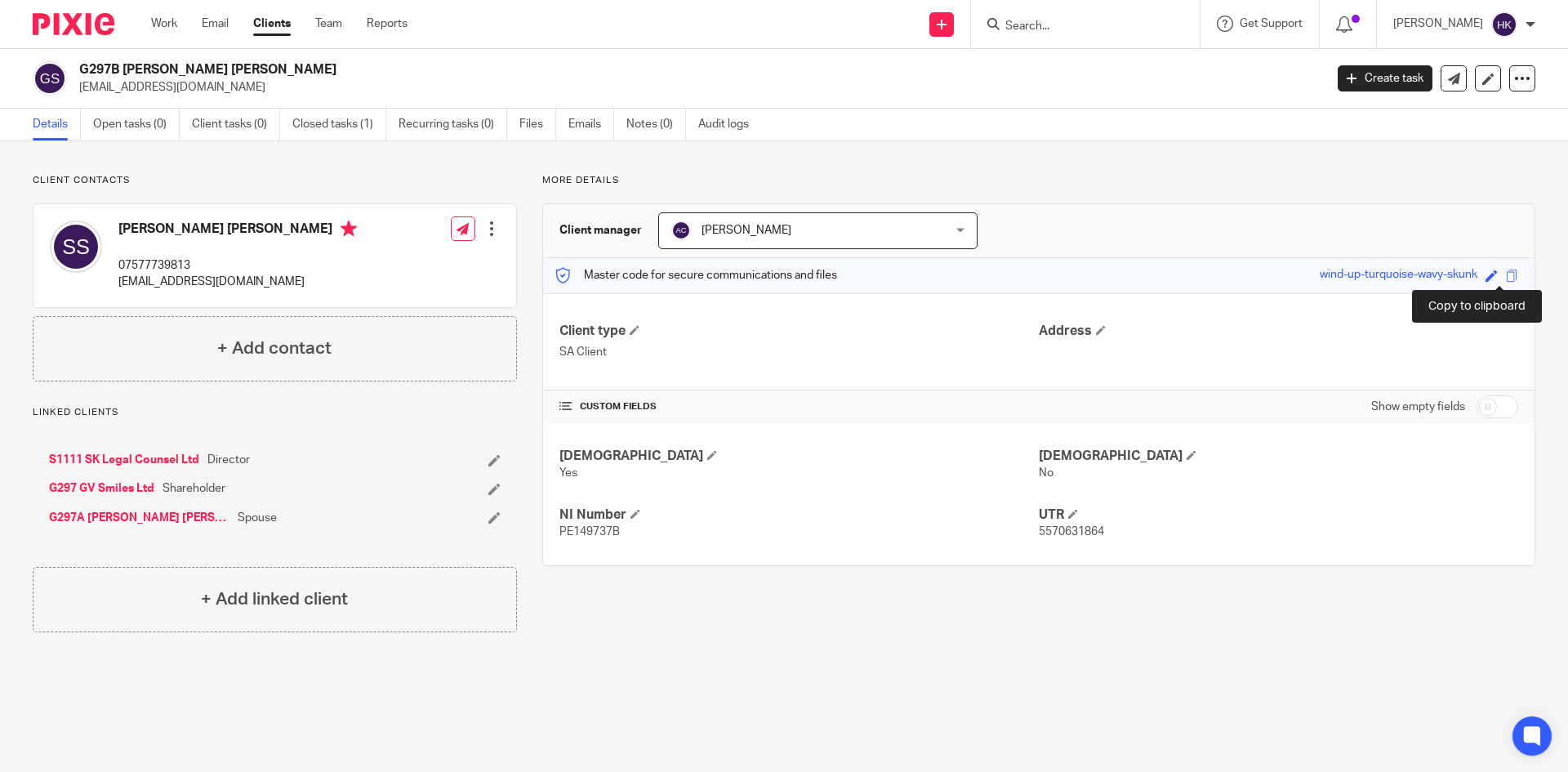
click at [1506, 279] on span at bounding box center [1512, 275] width 12 height 12
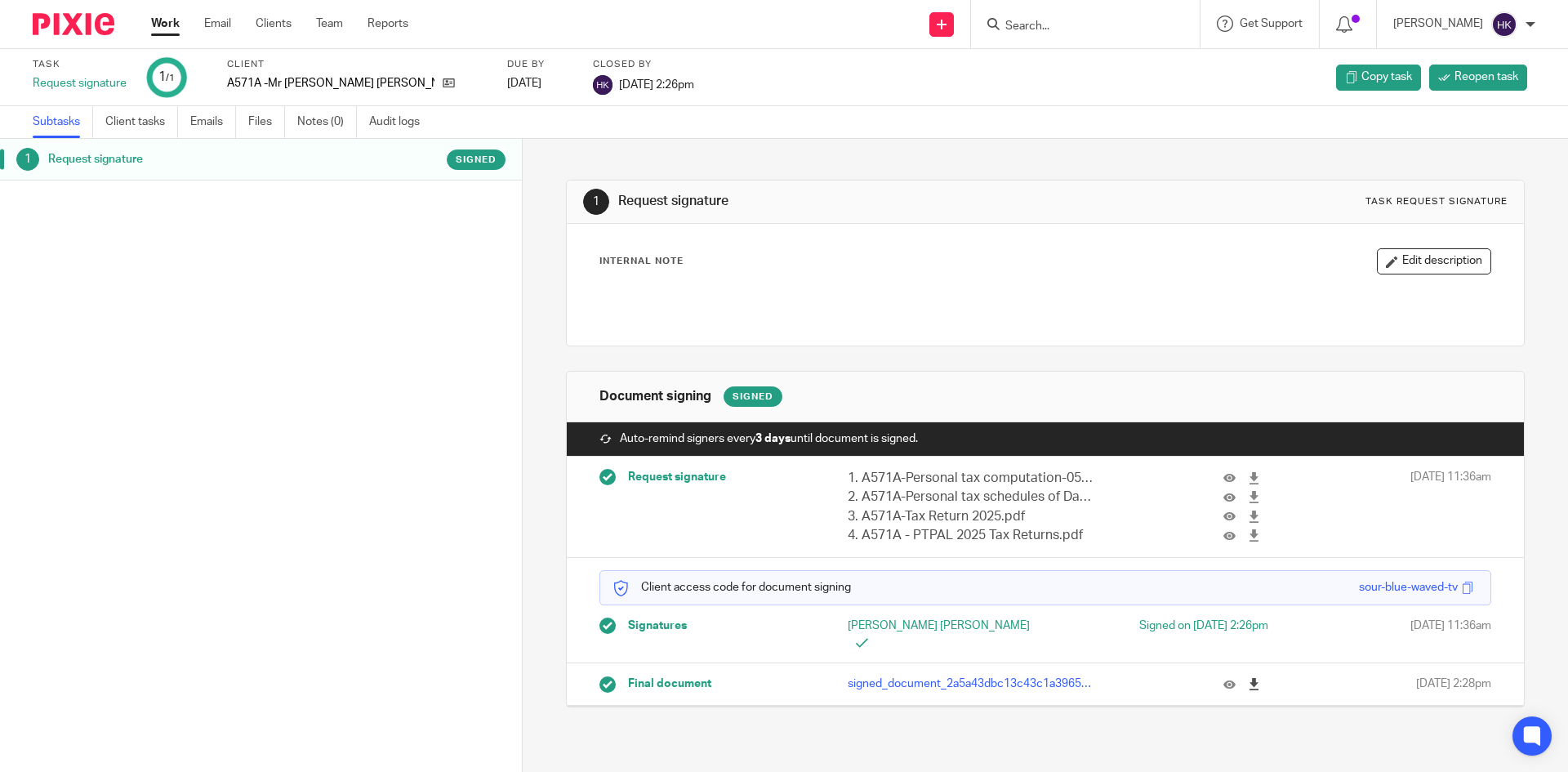
click at [1248, 678] on icon at bounding box center [1254, 684] width 12 height 12
